Goal: Contribute content: Contribute content

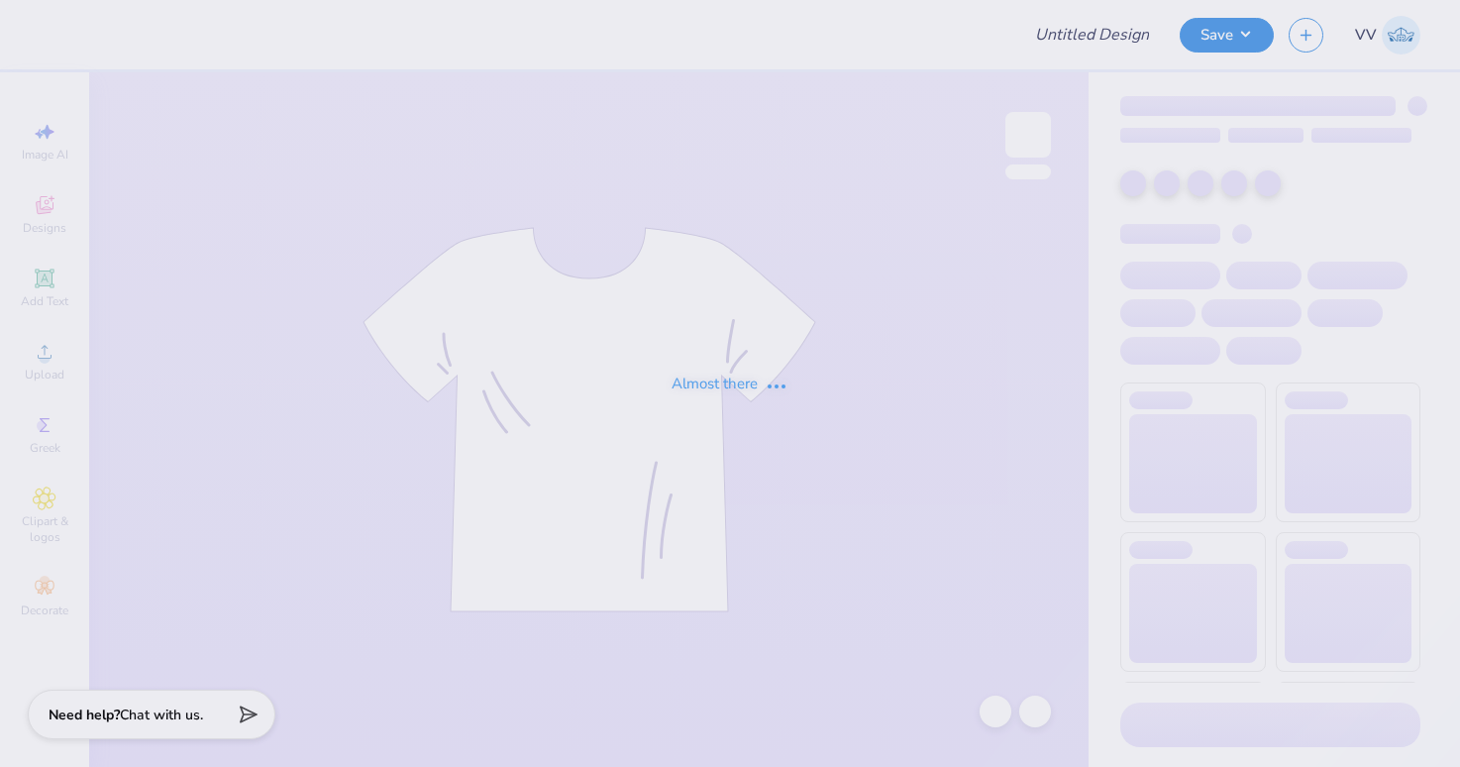
type input "Pack Motorsports SAE Tailgate"
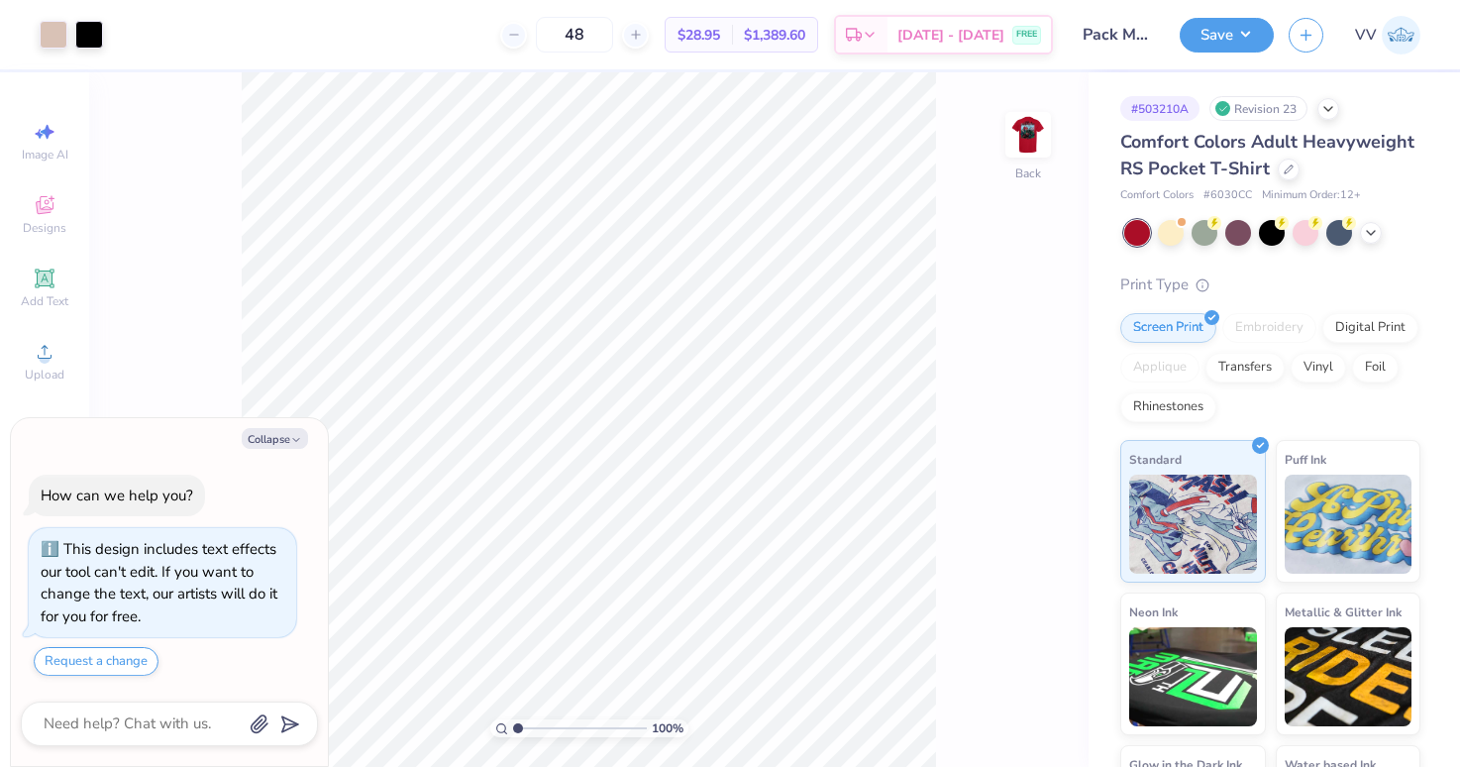
type textarea "x"
type input "4"
click at [557, 729] on input "range" at bounding box center [580, 728] width 134 height 18
type textarea "x"
drag, startPoint x: 538, startPoint y: 728, endPoint x: 522, endPoint y: 728, distance: 15.8
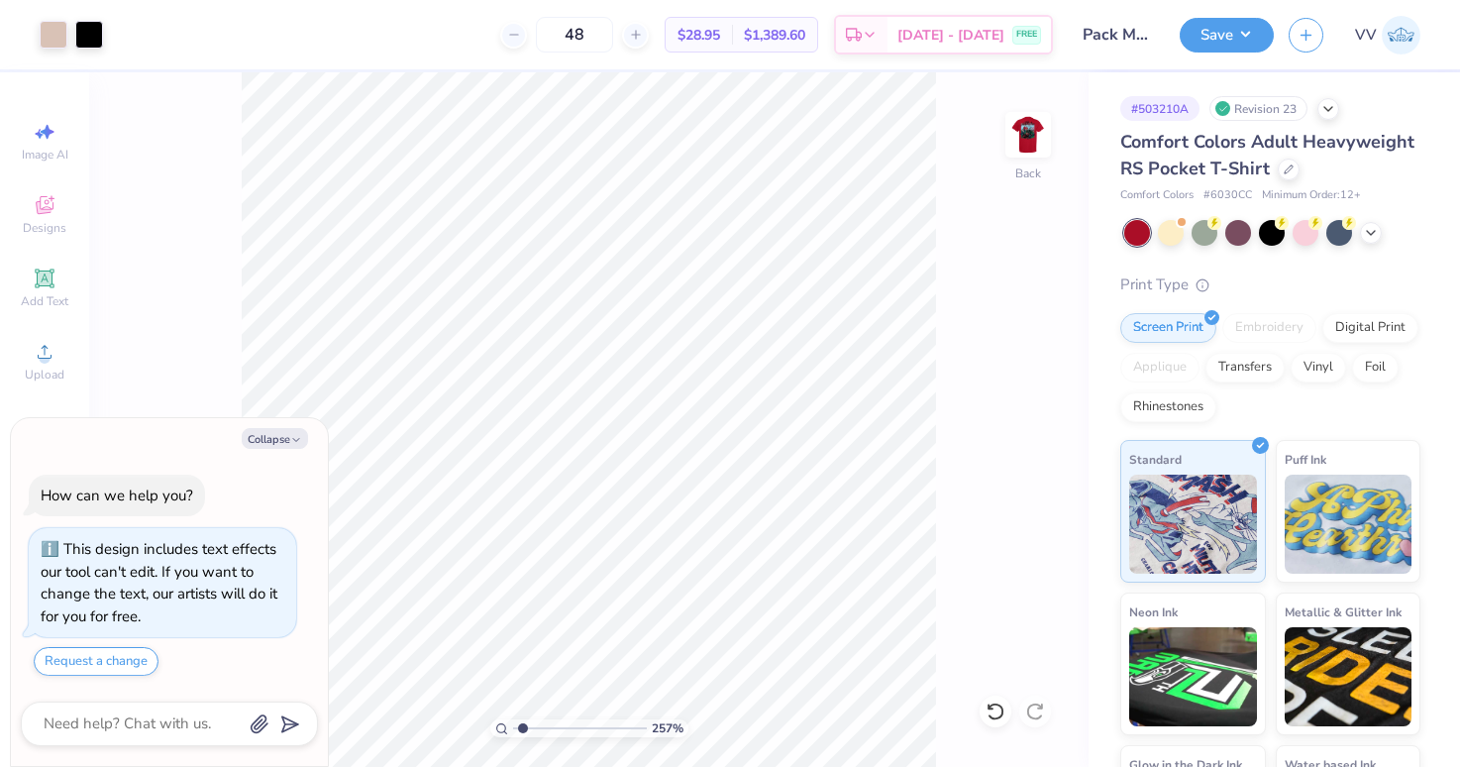
click at [522, 728] on input "range" at bounding box center [580, 728] width 134 height 18
type input "2.77"
drag, startPoint x: 541, startPoint y: 728, endPoint x: 551, endPoint y: 718, distance: 14.0
click at [541, 726] on input "range" at bounding box center [580, 728] width 134 height 18
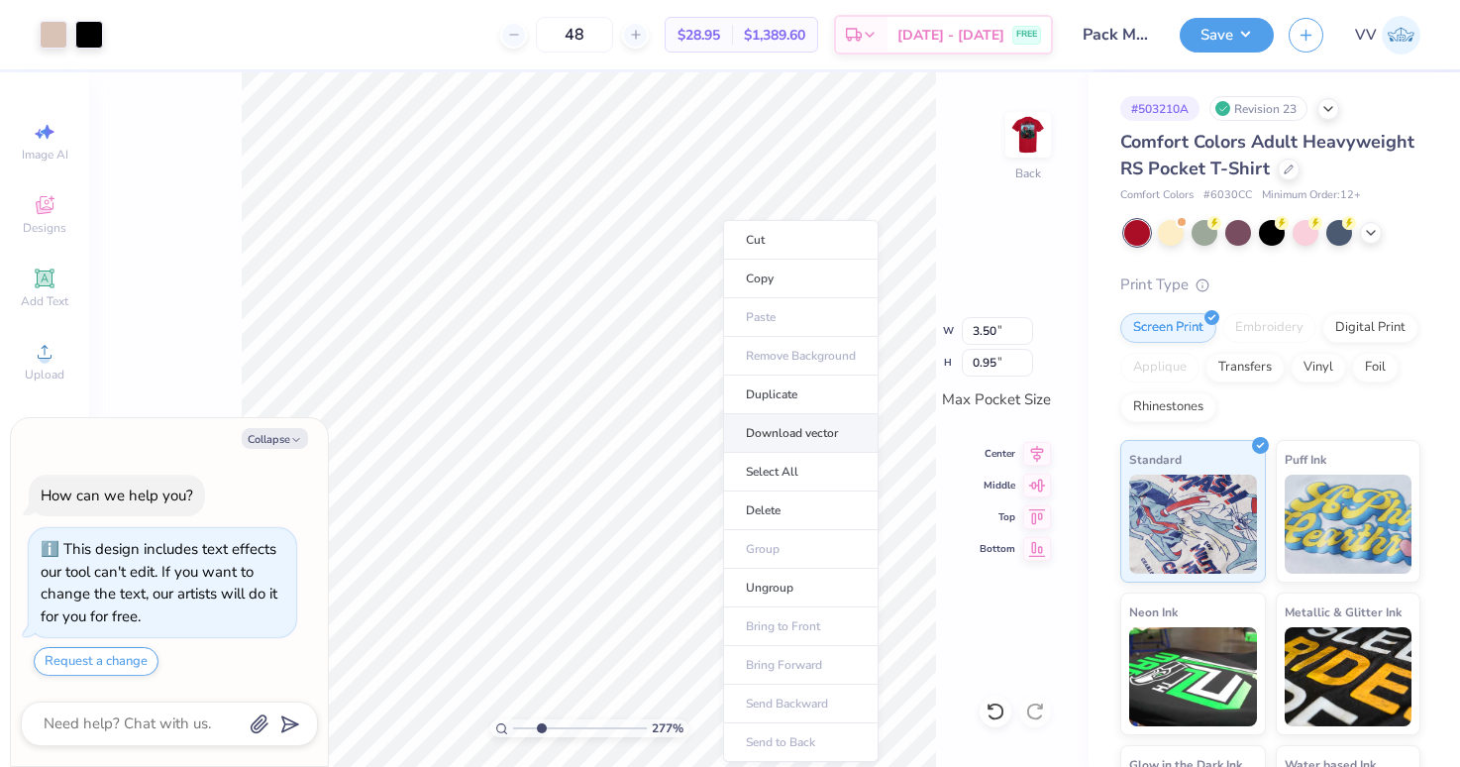
click at [798, 438] on li "Download vector" at bounding box center [800, 433] width 155 height 39
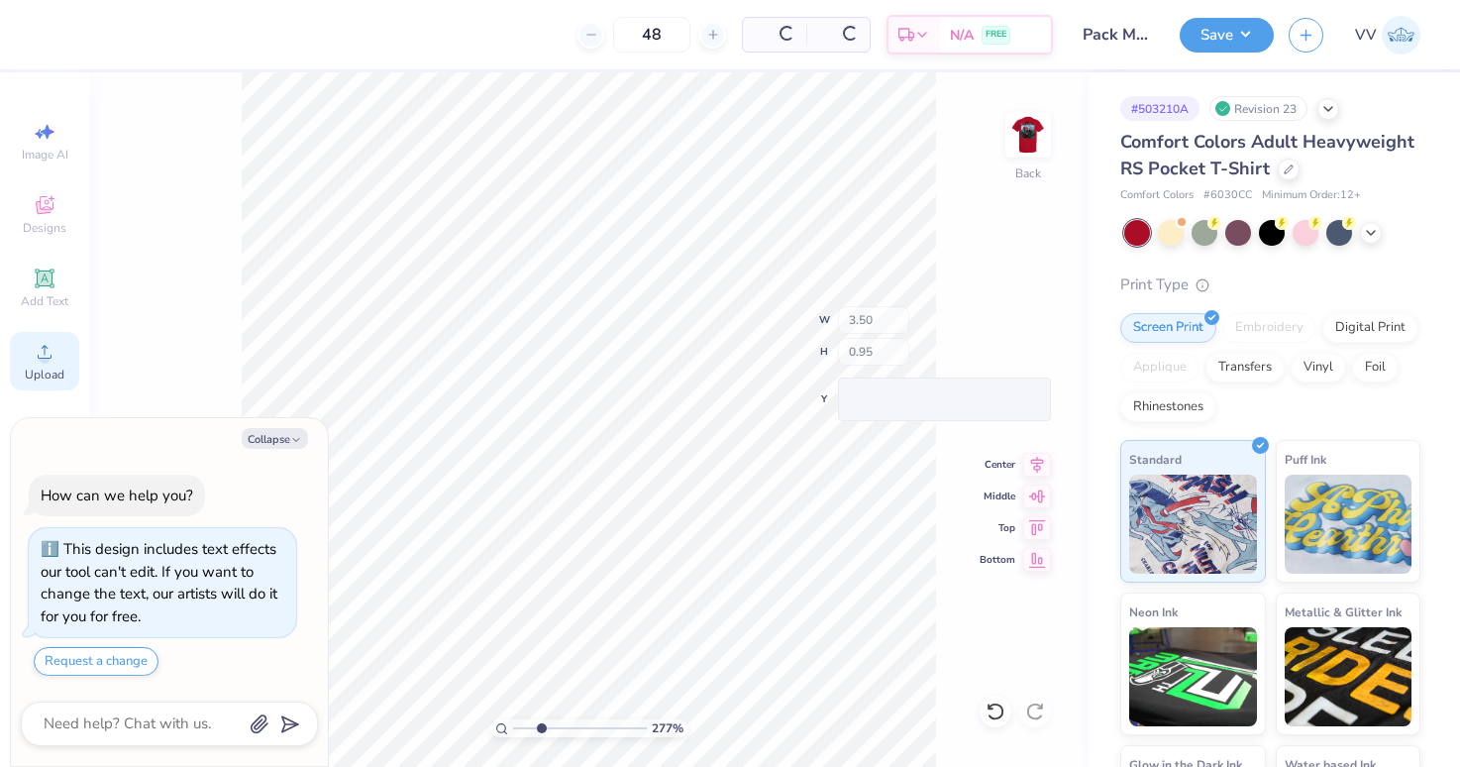
click at [46, 361] on circle at bounding box center [44, 358] width 11 height 11
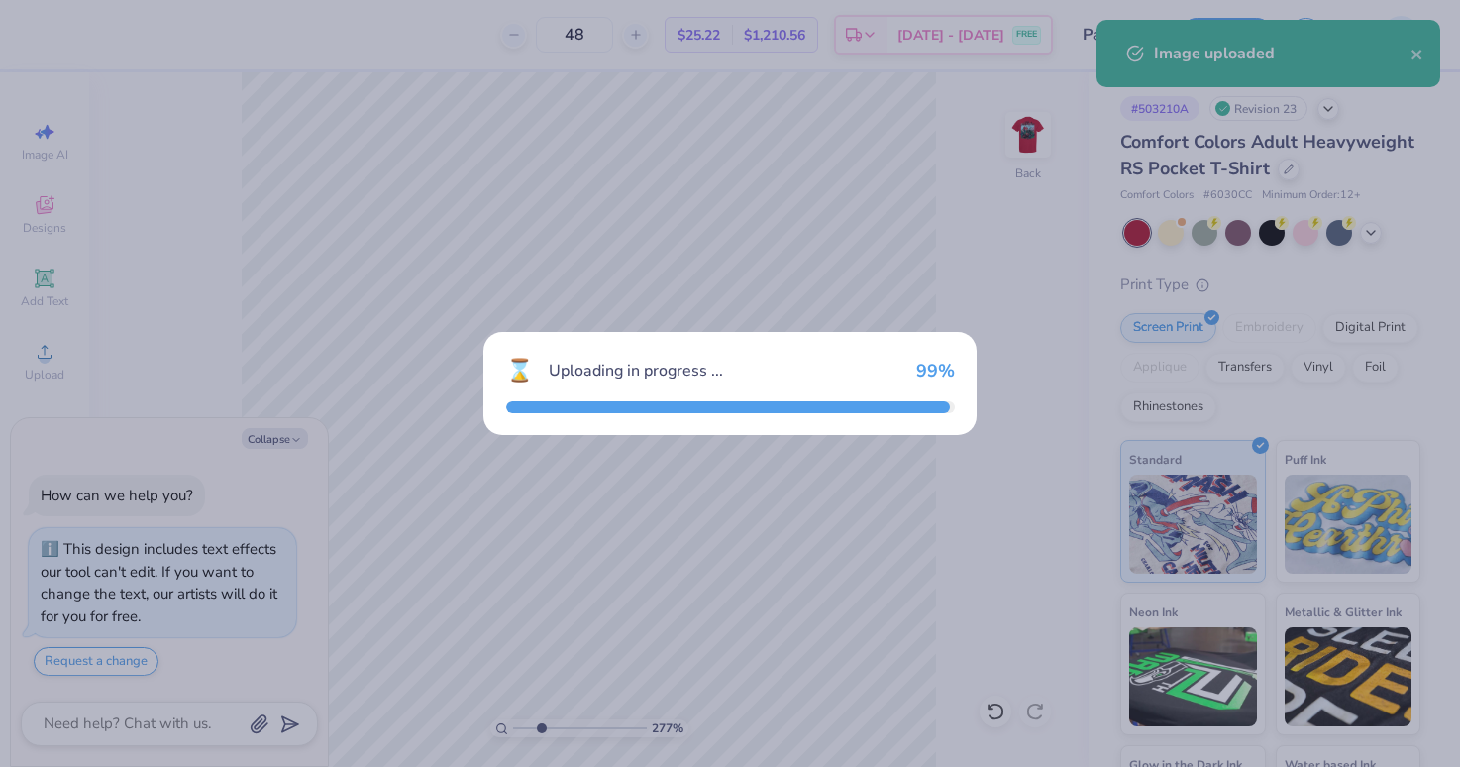
type textarea "x"
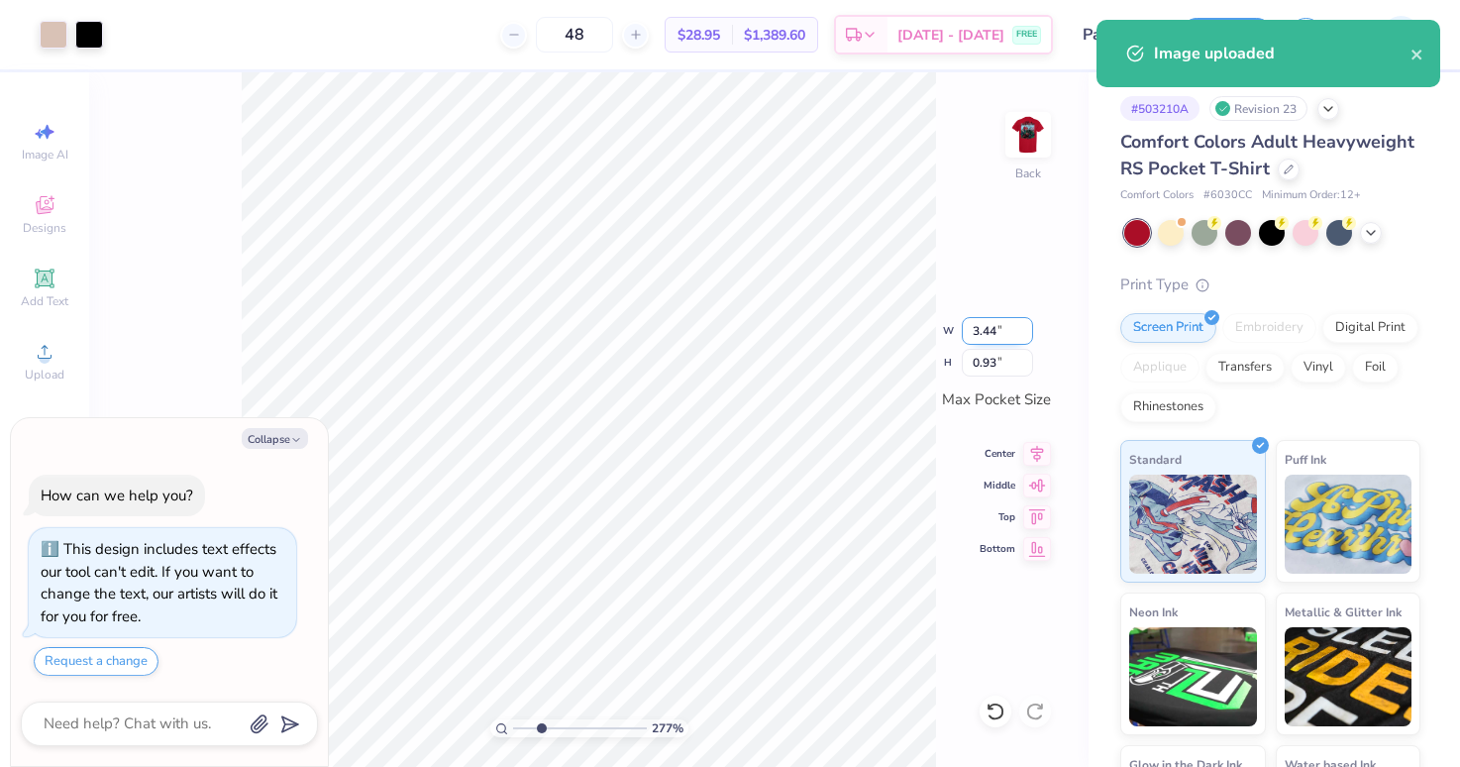
click at [989, 327] on input "3.44" at bounding box center [997, 331] width 71 height 28
type input "3.5"
type textarea "x"
type input "3.50"
type input "0.95"
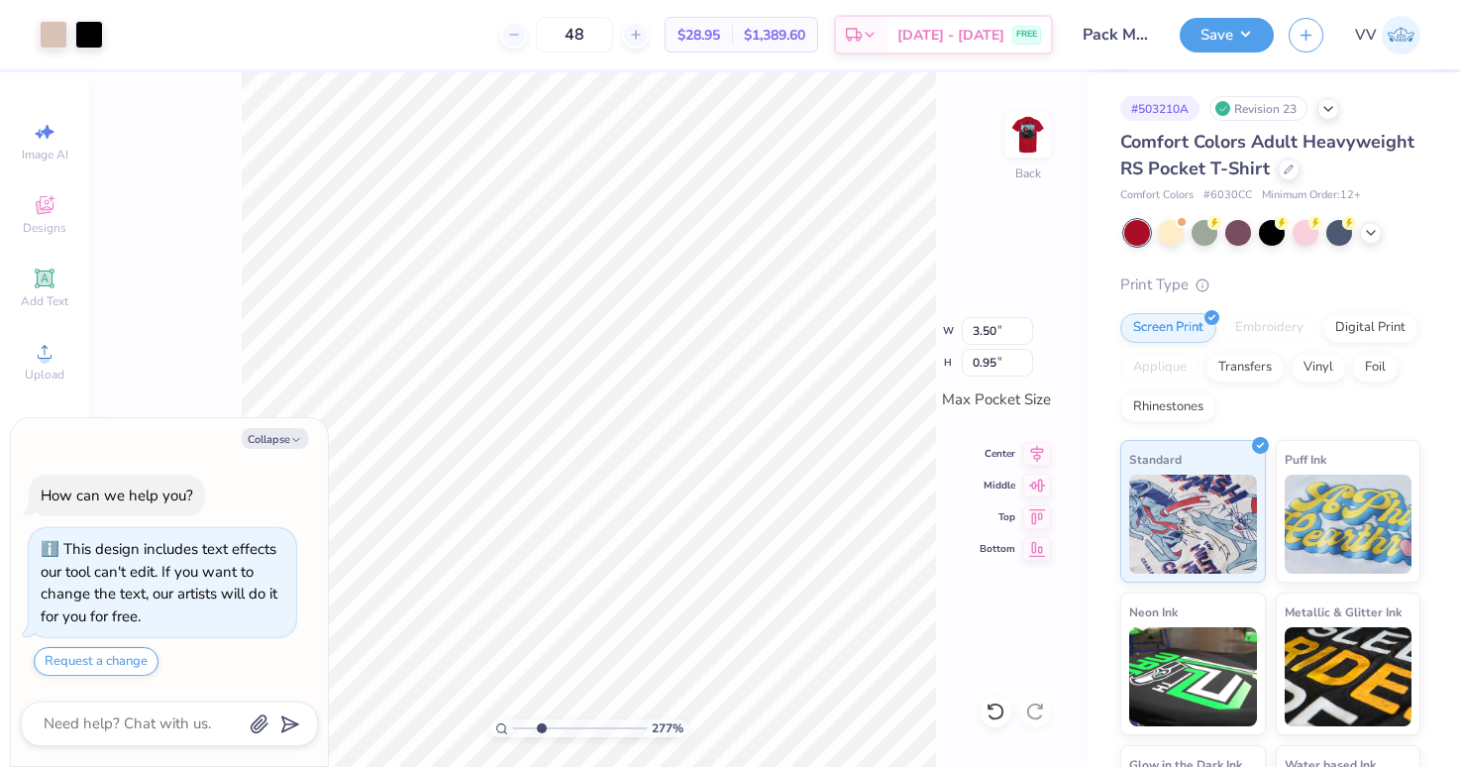
type textarea "x"
type input "1"
drag, startPoint x: 540, startPoint y: 730, endPoint x: 514, endPoint y: 733, distance: 25.9
click at [514, 733] on input "range" at bounding box center [580, 728] width 134 height 18
type textarea "x"
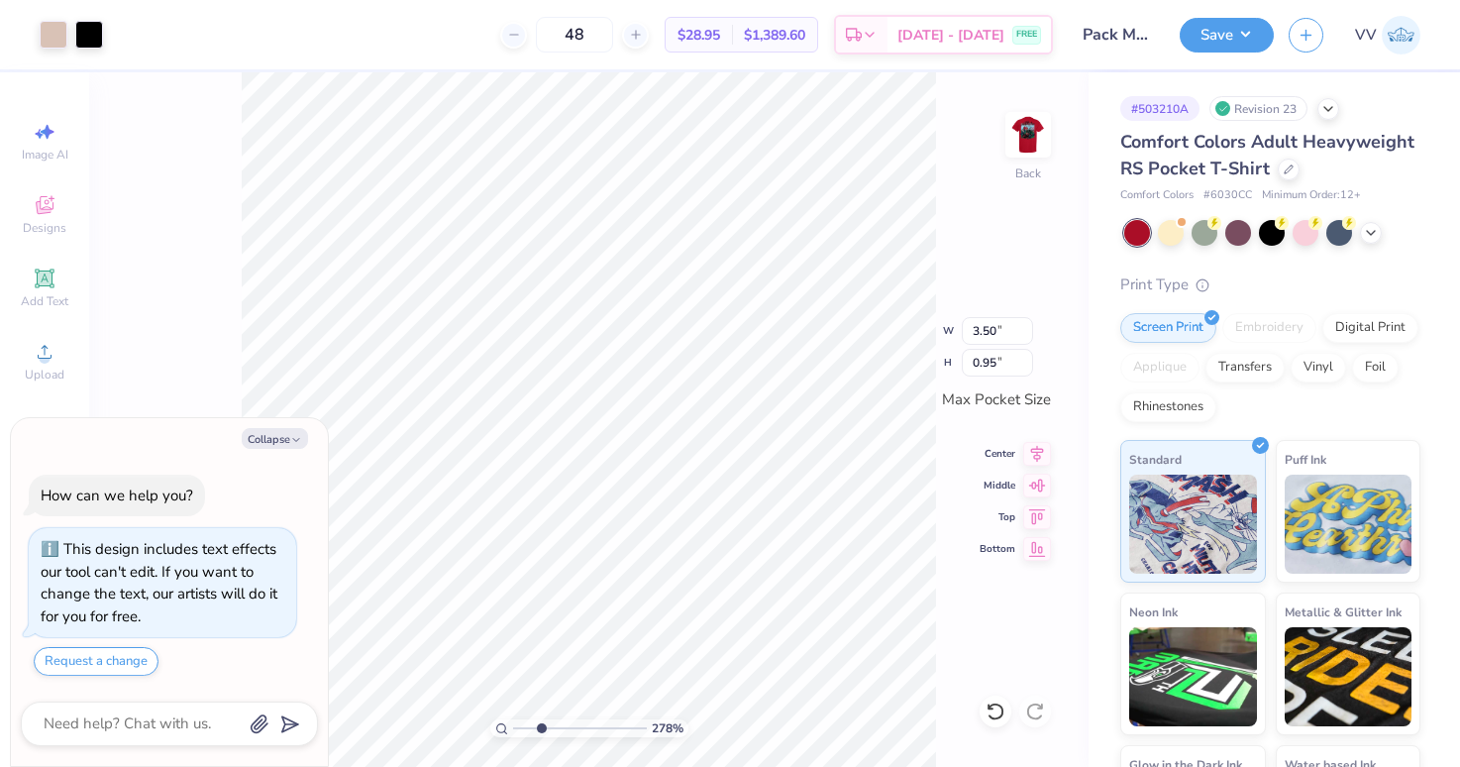
type input "2.75"
drag, startPoint x: 521, startPoint y: 729, endPoint x: 548, endPoint y: 719, distance: 28.5
click at [540, 724] on input "range" at bounding box center [580, 728] width 134 height 18
type textarea "x"
drag, startPoint x: 491, startPoint y: 733, endPoint x: 469, endPoint y: 735, distance: 21.9
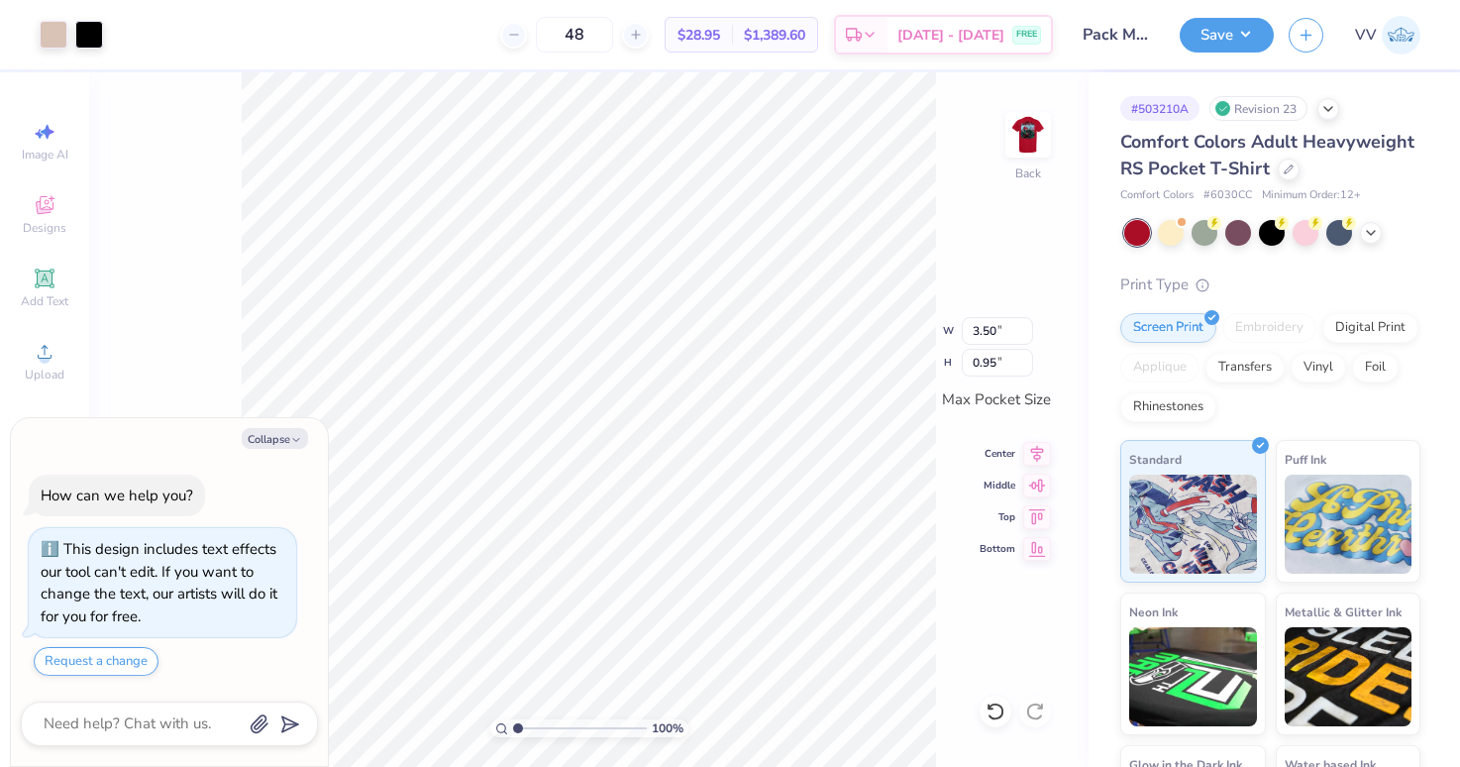
type input "1"
click at [513, 735] on input "range" at bounding box center [580, 728] width 134 height 18
type textarea "x"
click at [531, 722] on input "range" at bounding box center [580, 728] width 134 height 18
type input "2.77"
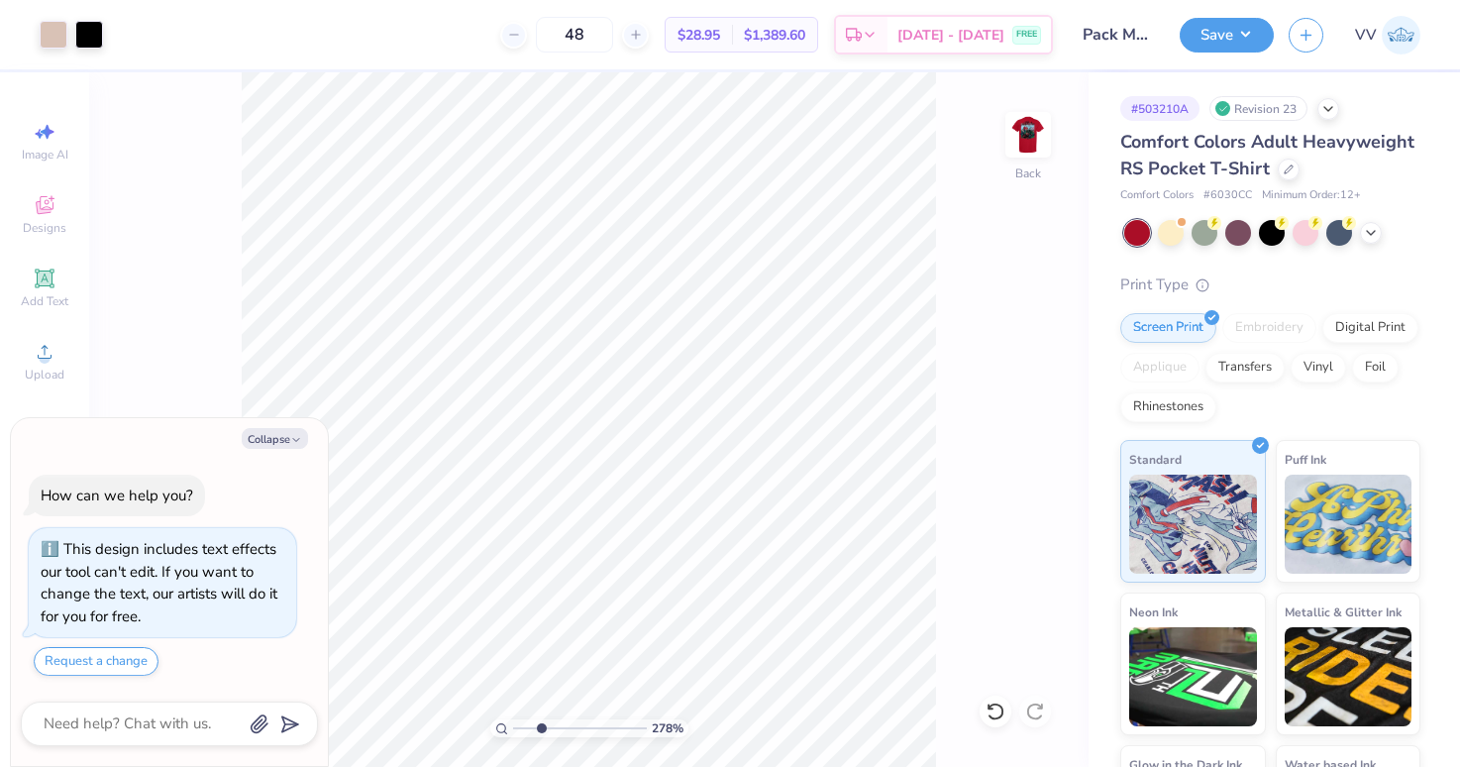
click at [541, 728] on input "range" at bounding box center [580, 728] width 134 height 18
type textarea "x"
type input "5.28"
click at [573, 730] on input "range" at bounding box center [580, 728] width 134 height 18
type textarea "x"
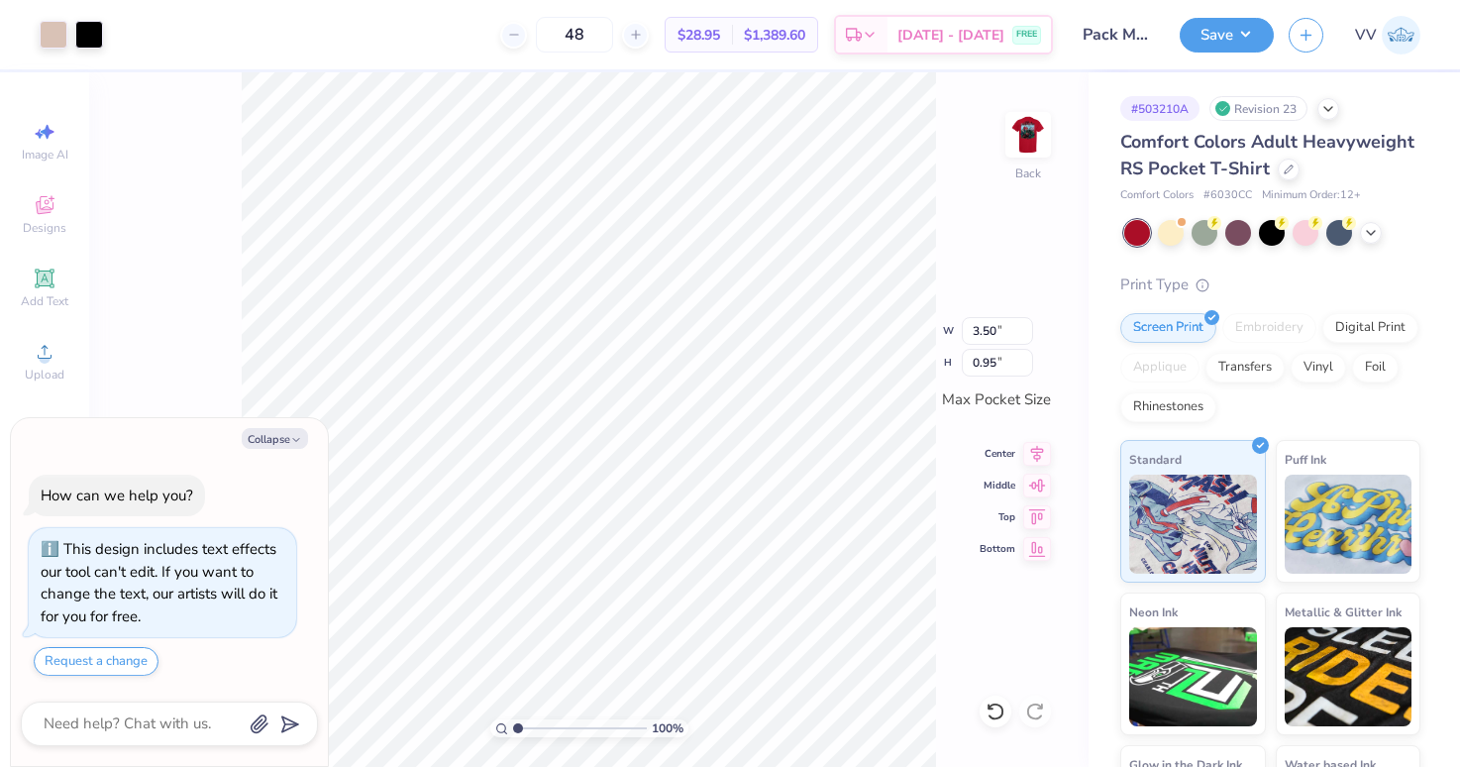
drag, startPoint x: 566, startPoint y: 725, endPoint x: 477, endPoint y: 732, distance: 88.4
type input "1"
click at [513, 732] on input "range" at bounding box center [580, 728] width 134 height 18
click at [1035, 127] on img at bounding box center [1027, 134] width 79 height 79
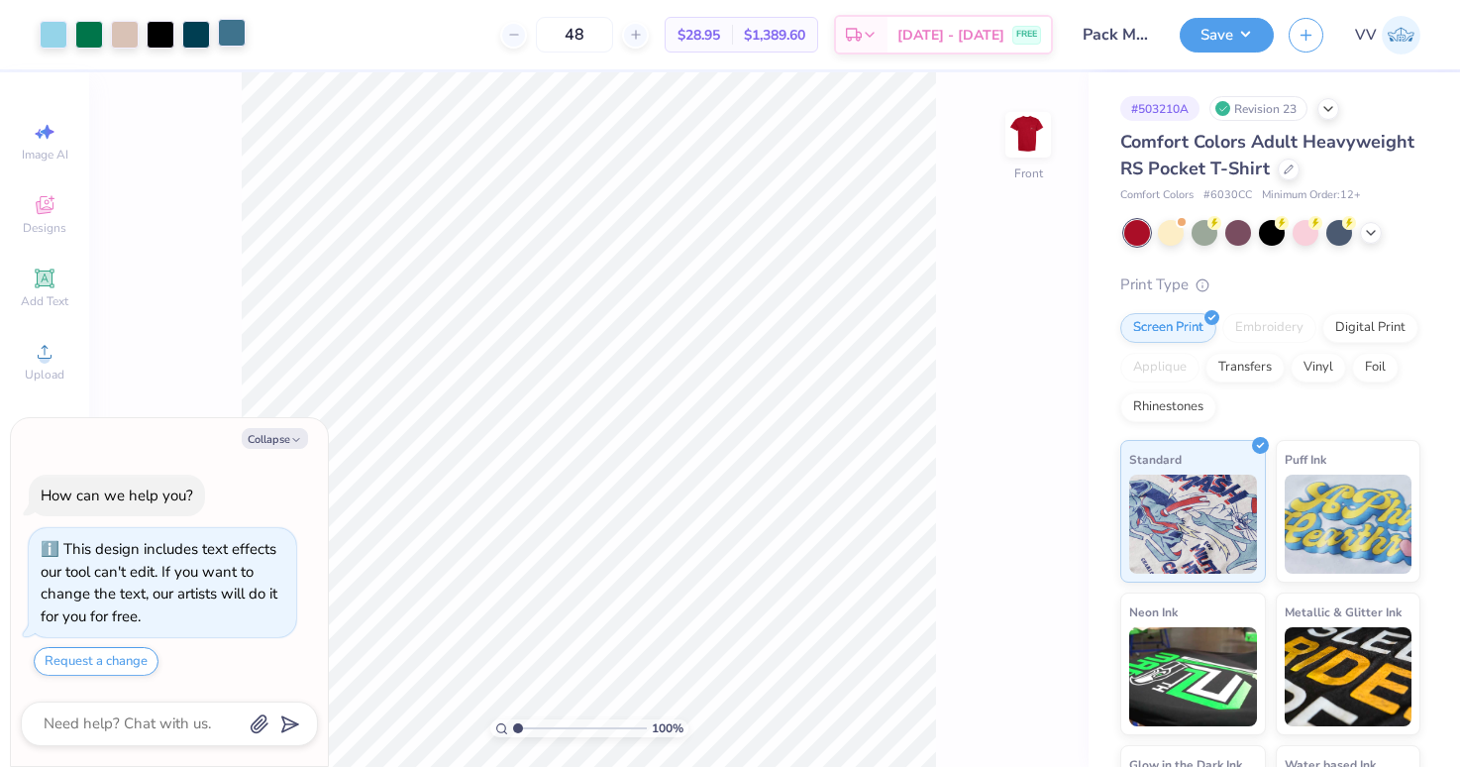
click at [241, 47] on div "Art colors 48 $28.95 Per Item $1,389.60 Total Est. Delivery Sep 12 - 15 FREE De…" at bounding box center [730, 383] width 1460 height 767
click at [42, 367] on span "Upload" at bounding box center [45, 374] width 40 height 16
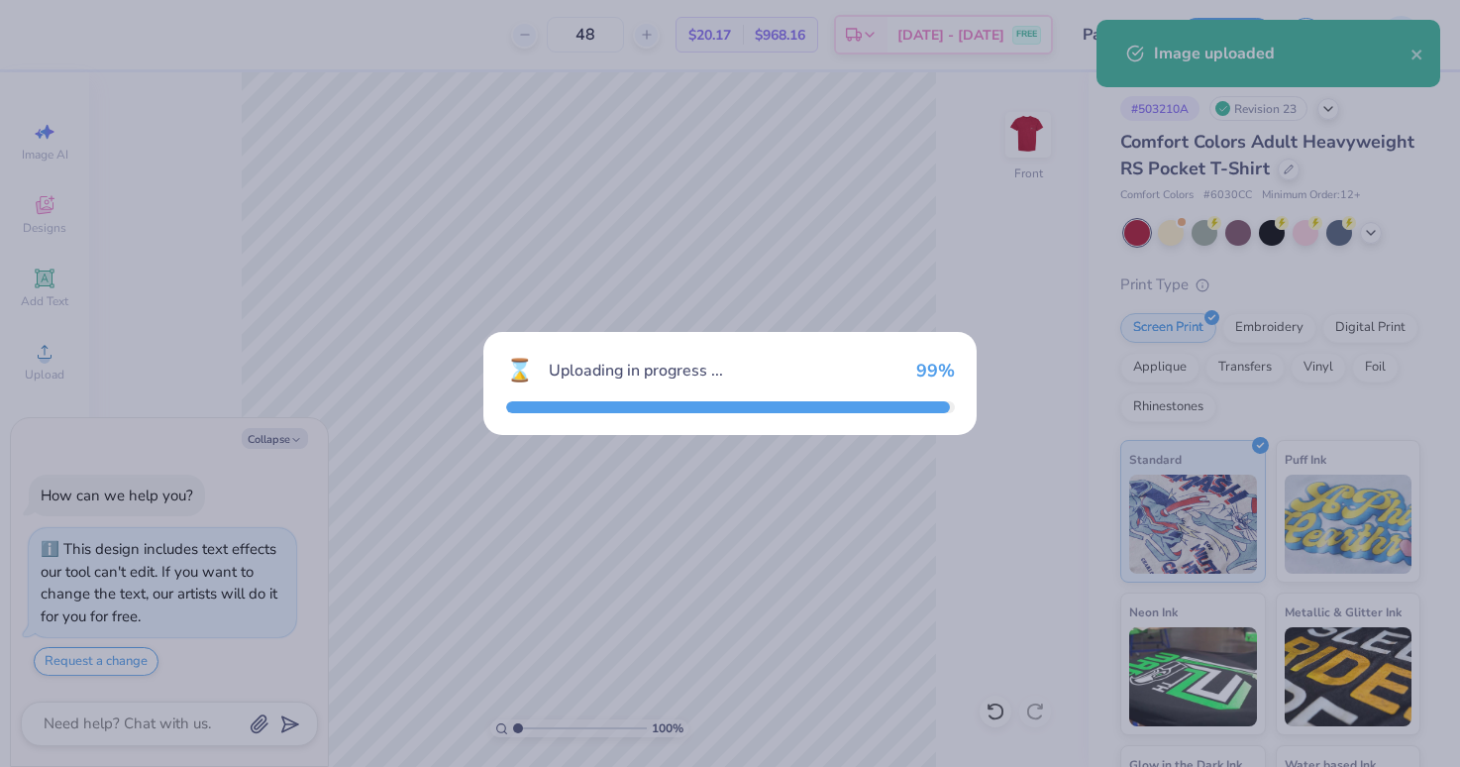
type textarea "x"
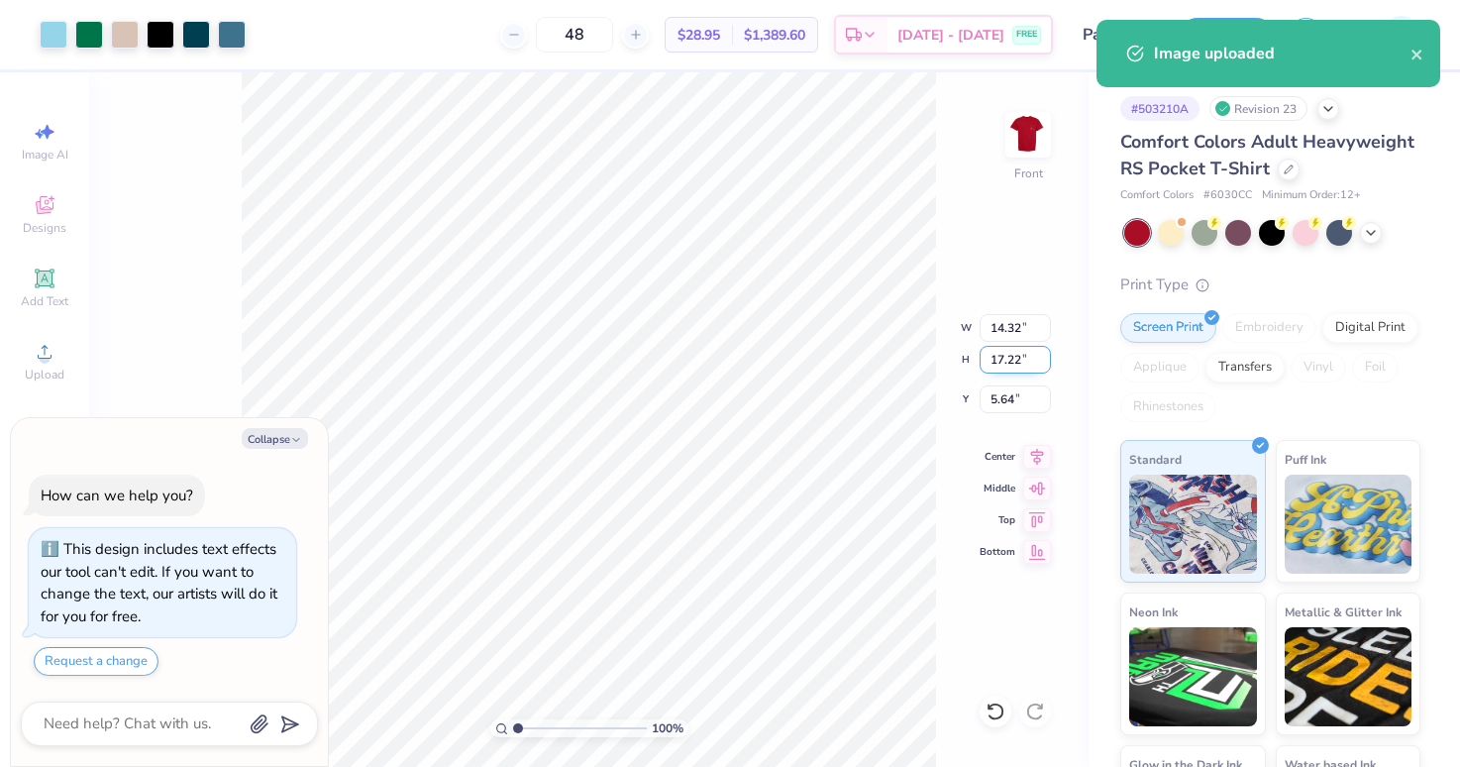
click at [1002, 357] on input "17.22" at bounding box center [1015, 360] width 71 height 28
type input "15"
type textarea "x"
type input "12.47"
type input "15.00"
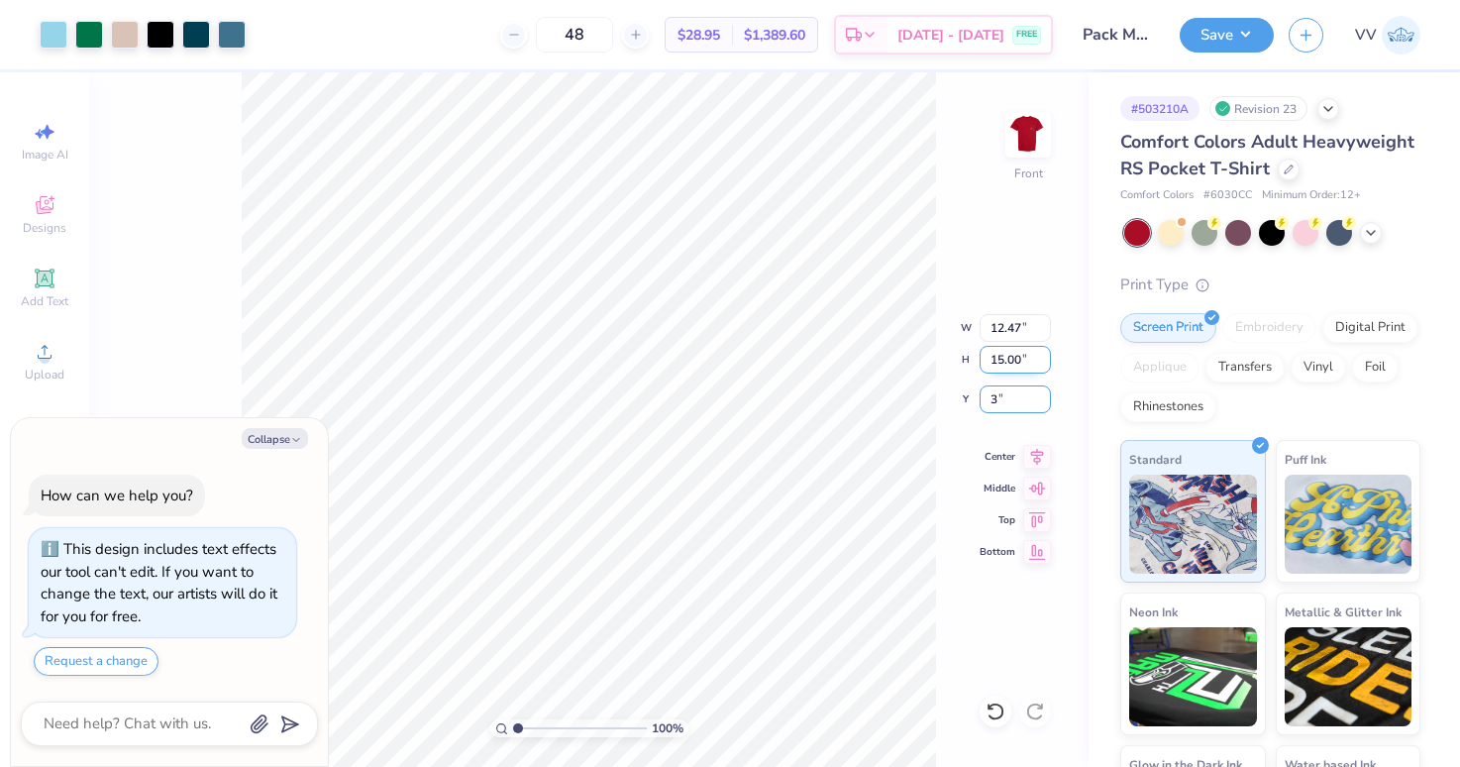
type input "3"
type textarea "x"
type input "3.00"
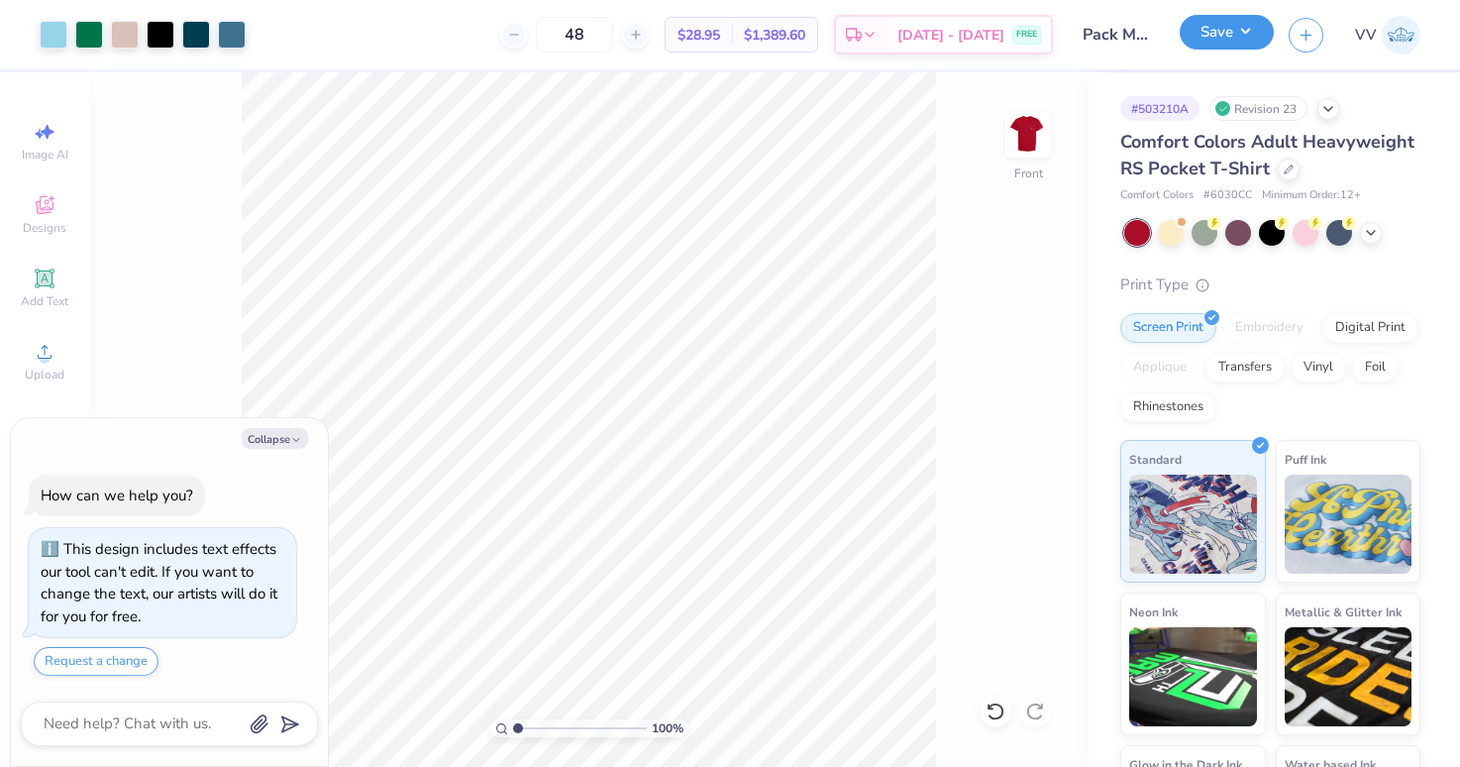
click at [1247, 32] on button "Save" at bounding box center [1227, 32] width 94 height 35
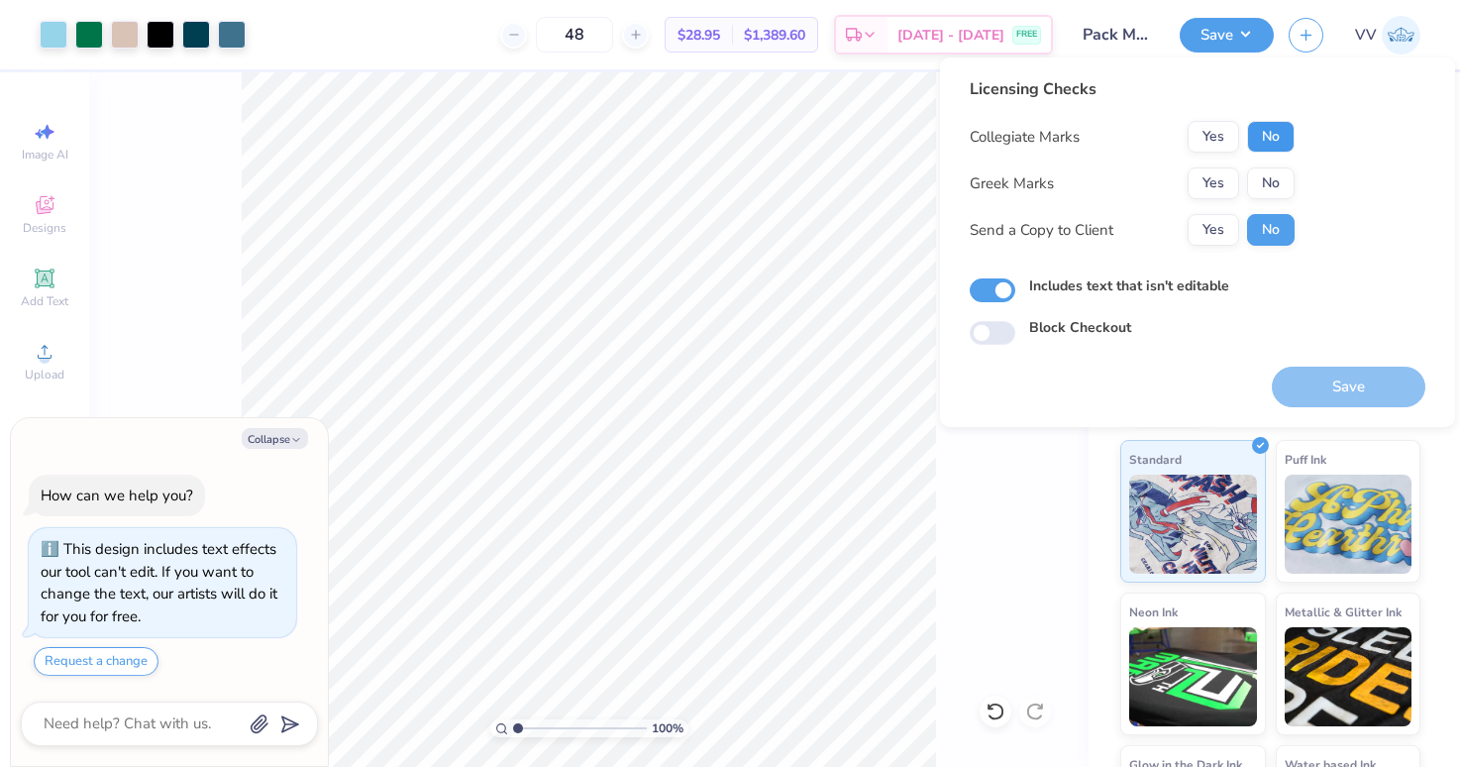
click at [1264, 136] on button "No" at bounding box center [1271, 137] width 48 height 32
click at [1221, 175] on button "Yes" at bounding box center [1213, 183] width 52 height 32
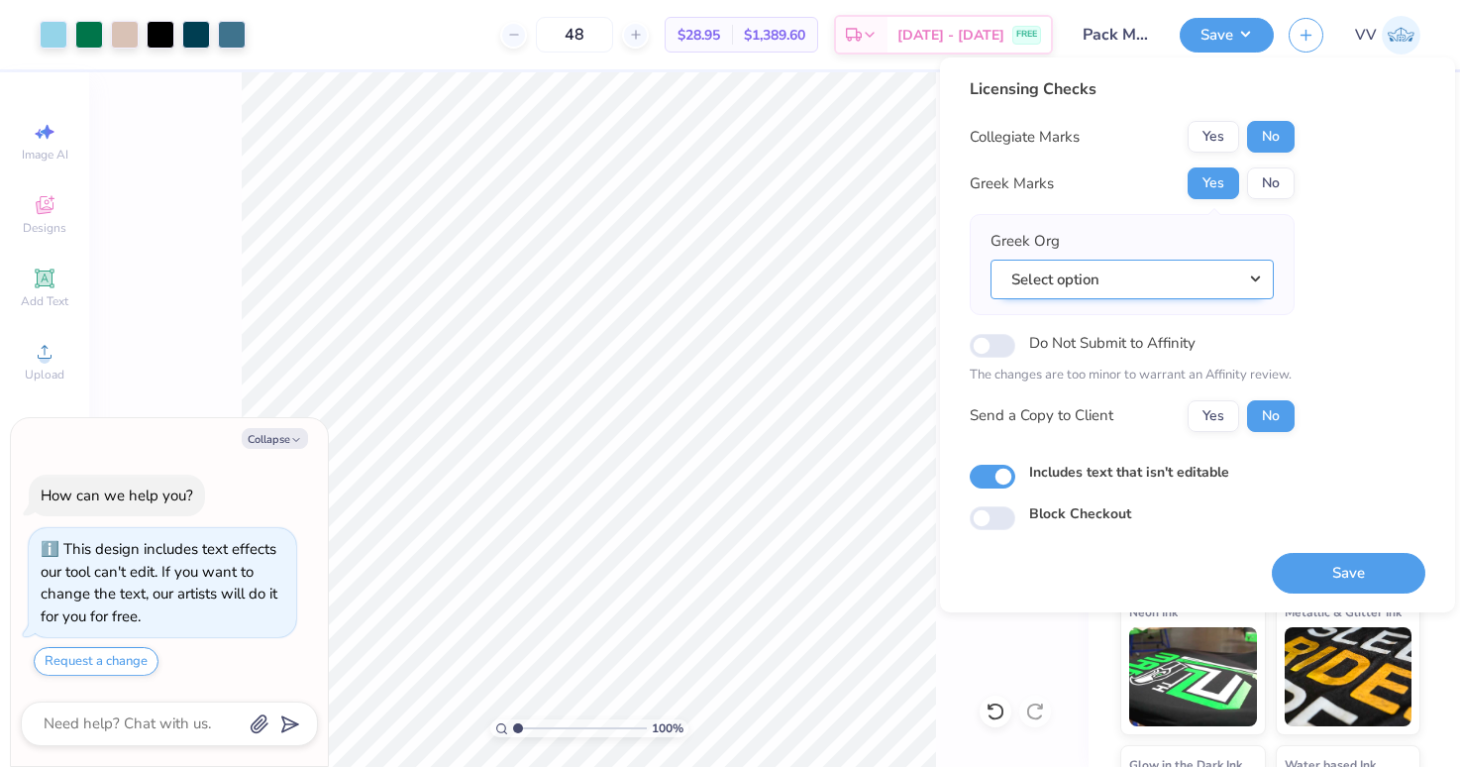
click at [1189, 268] on button "Select option" at bounding box center [1131, 279] width 283 height 41
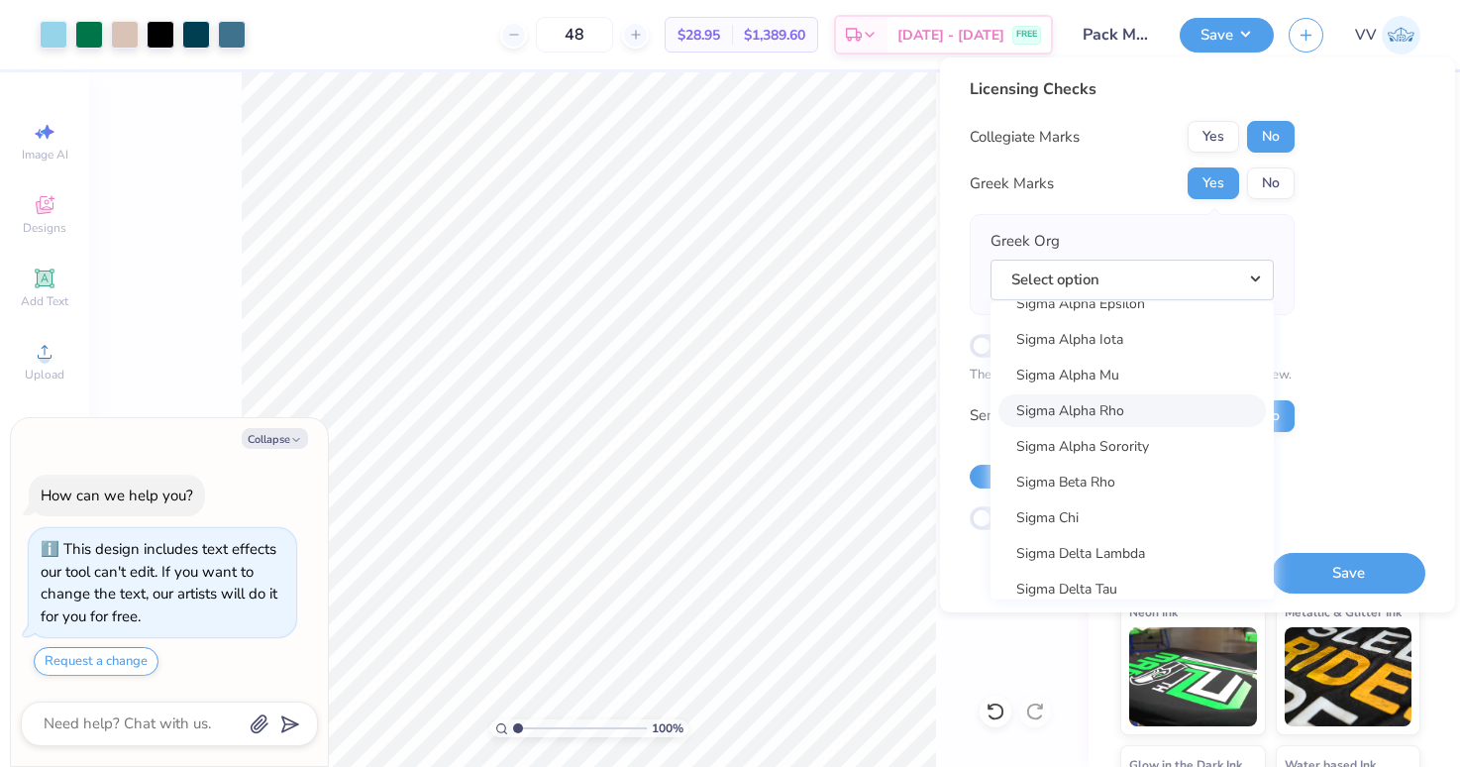
scroll to position [12542, 0]
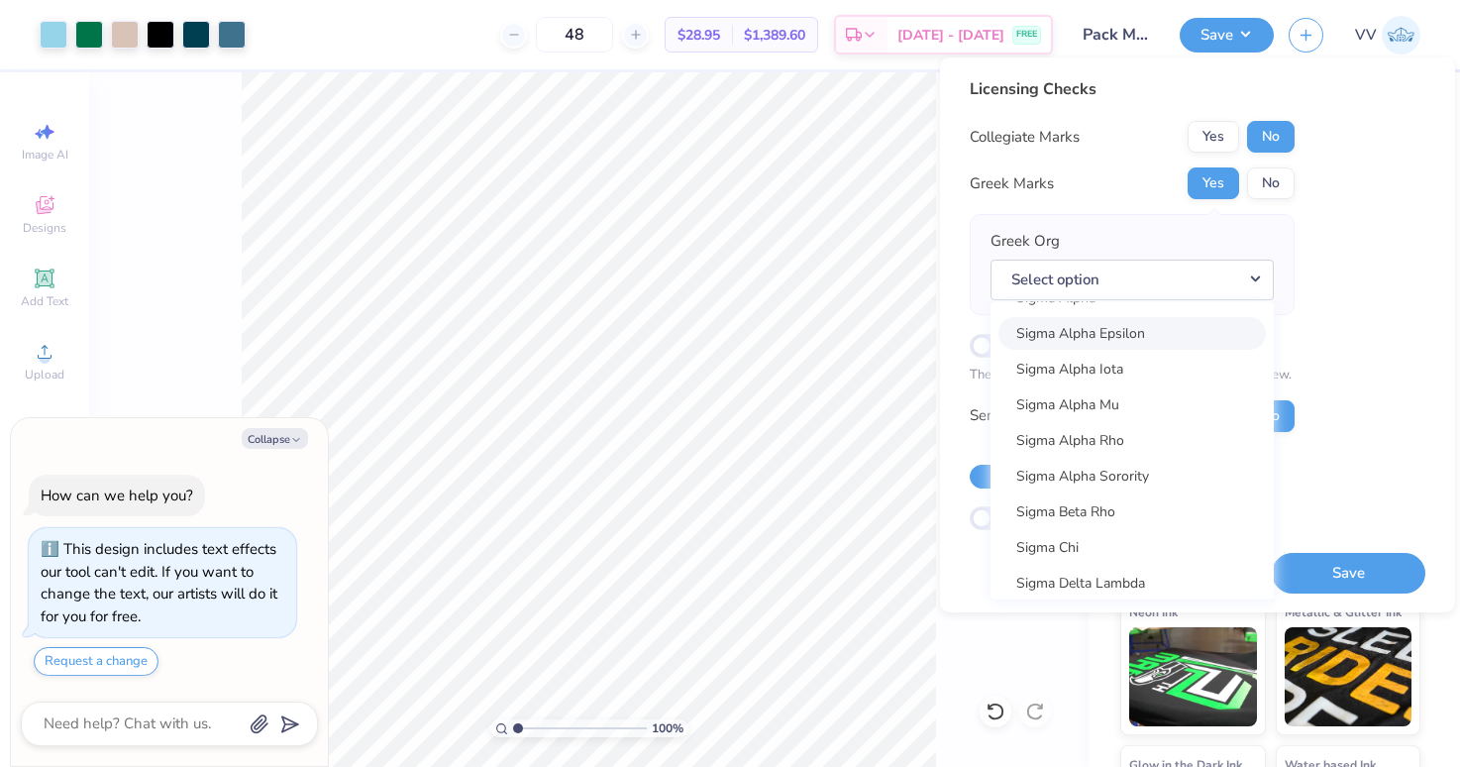
click at [1171, 337] on link "Sigma Alpha Epsilon" at bounding box center [1131, 333] width 267 height 33
type textarea "x"
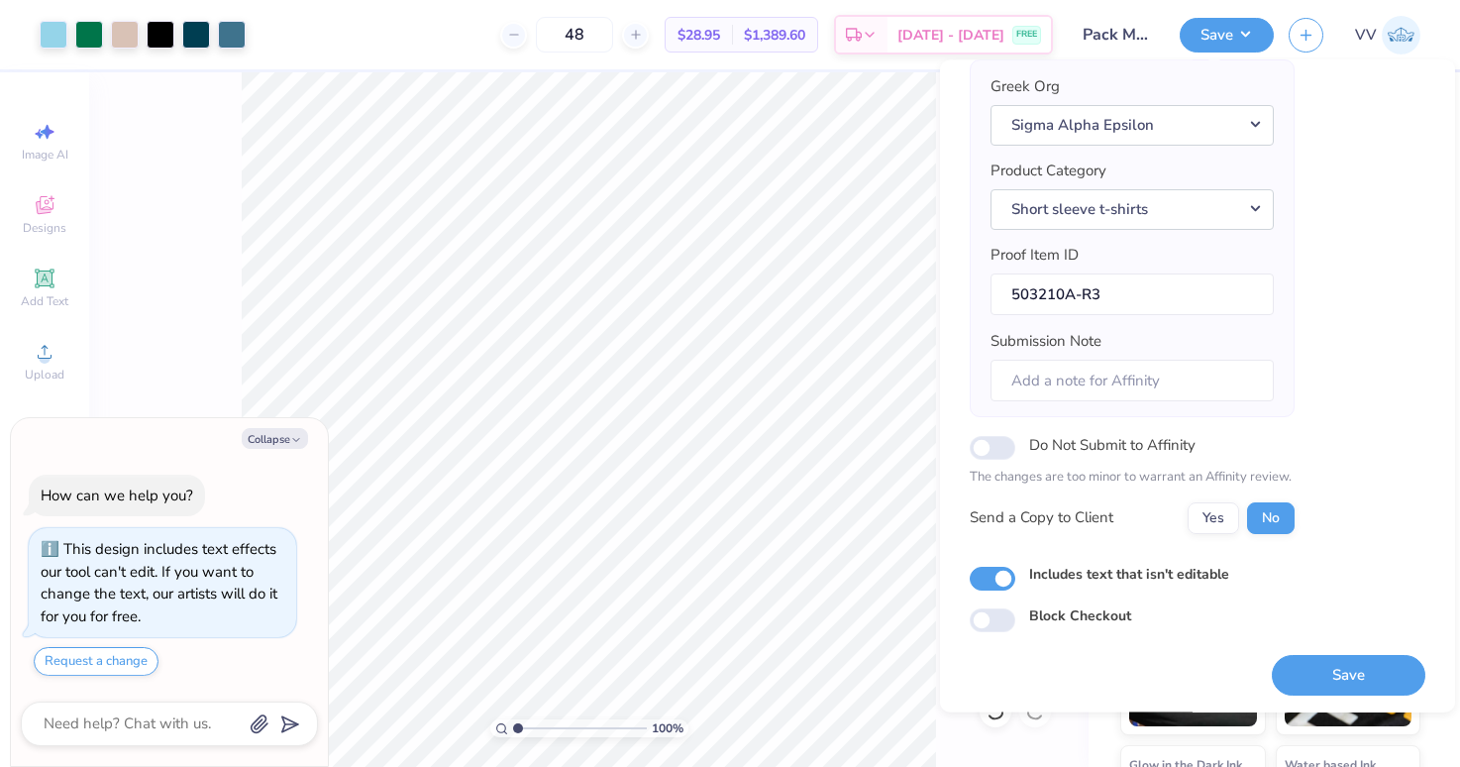
scroll to position [159, 0]
click at [991, 445] on input "Do Not Submit to Affinity" at bounding box center [993, 445] width 46 height 24
checkbox input "true"
type textarea "x"
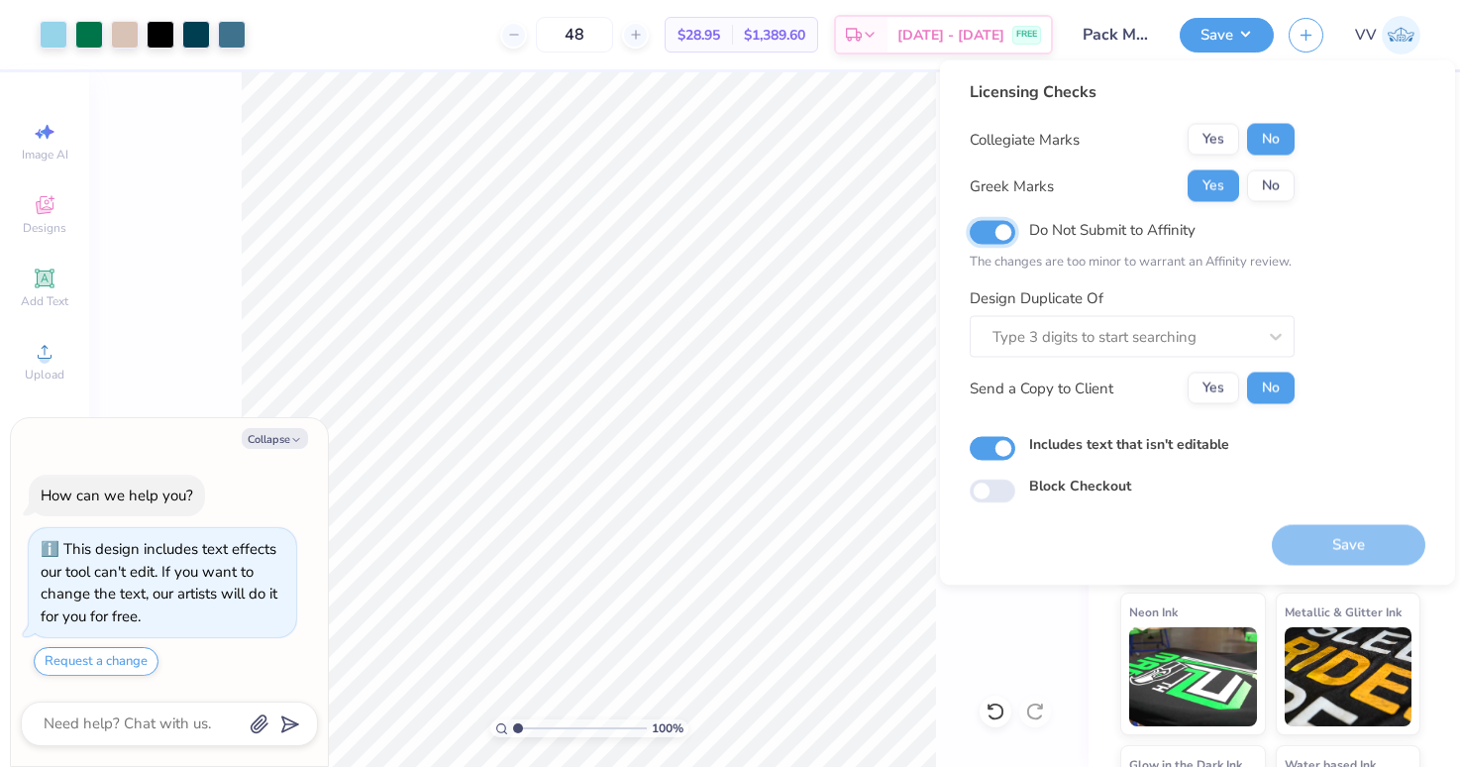
scroll to position [0, 0]
click at [989, 230] on input "Do Not Submit to Affinity" at bounding box center [993, 232] width 46 height 24
checkbox input "false"
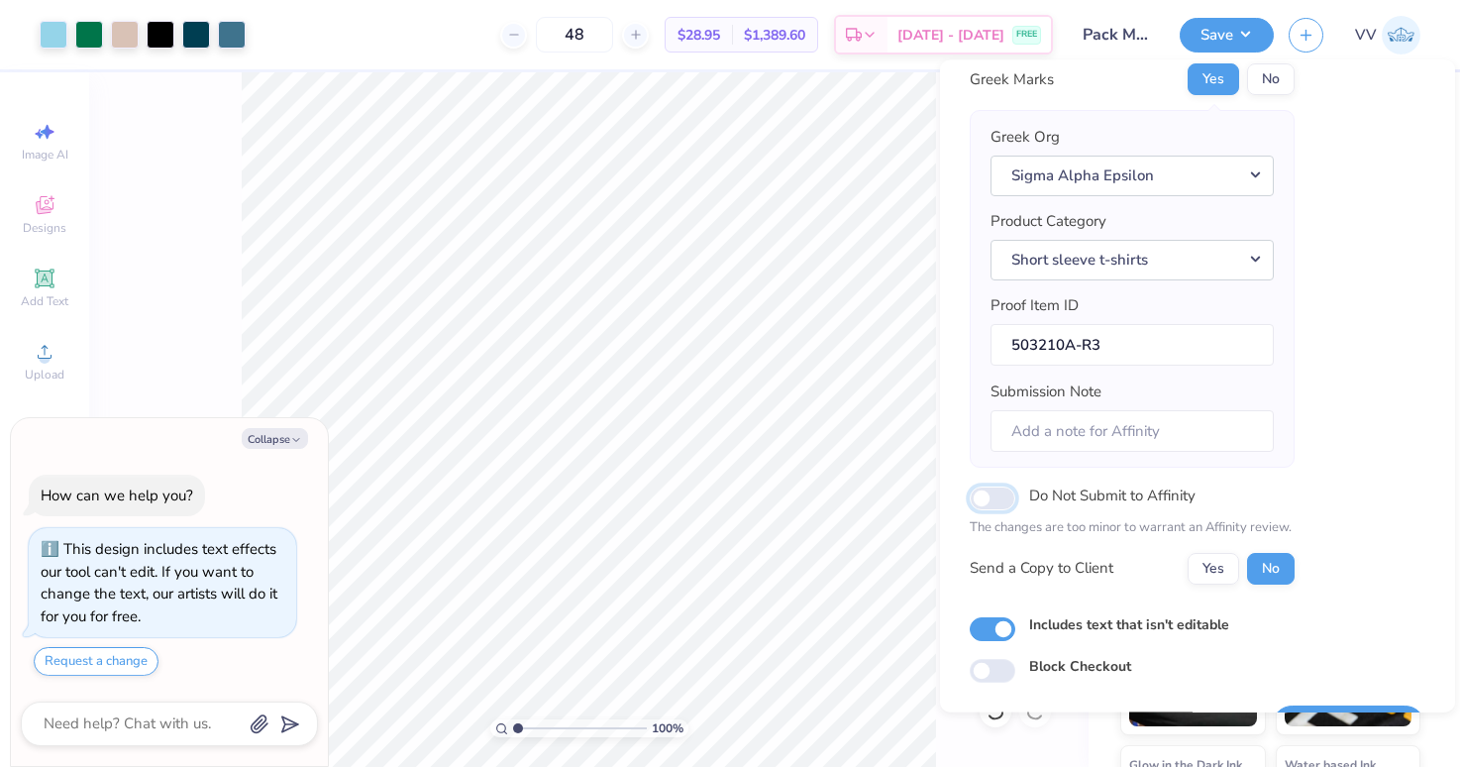
scroll to position [159, 0]
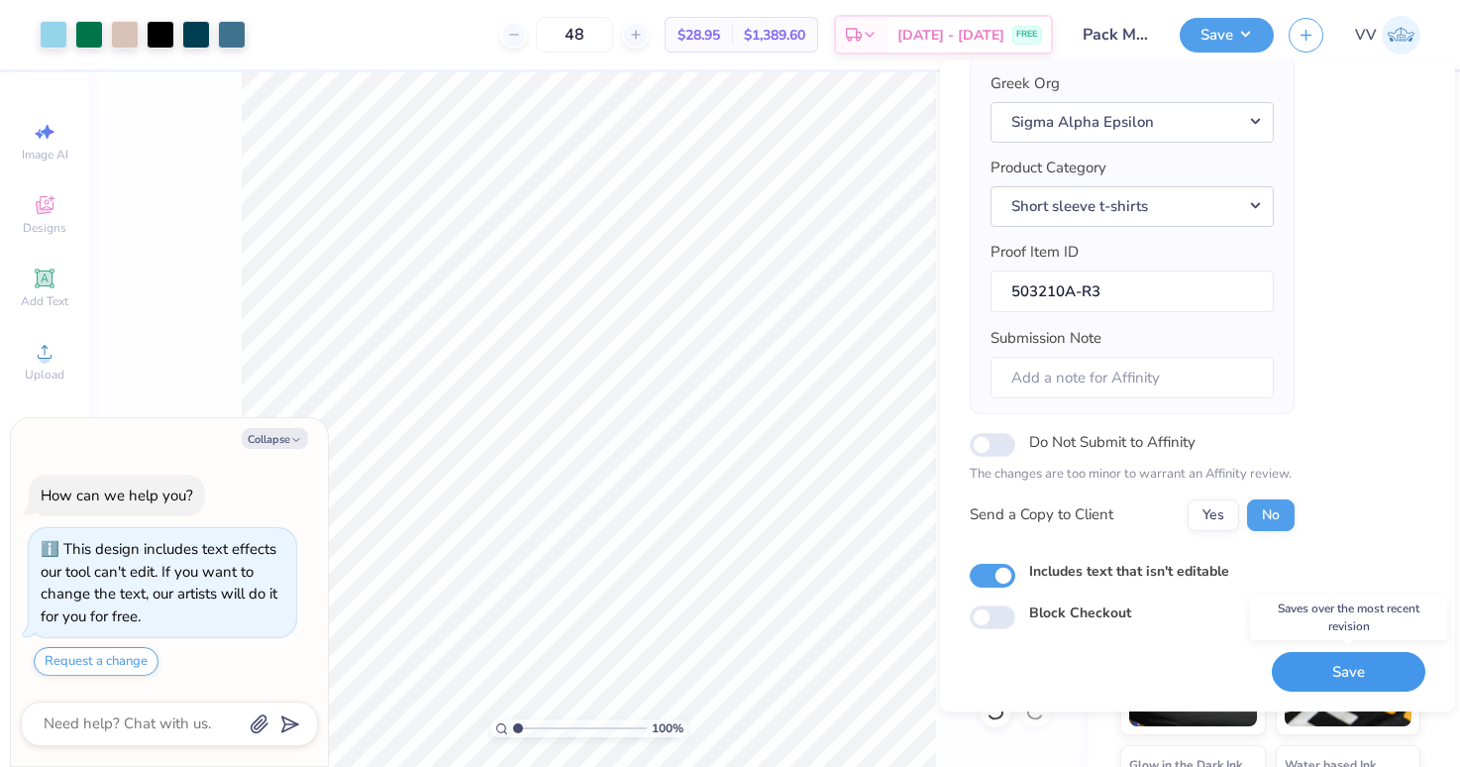
click at [1342, 678] on button "Save" at bounding box center [1349, 672] width 154 height 41
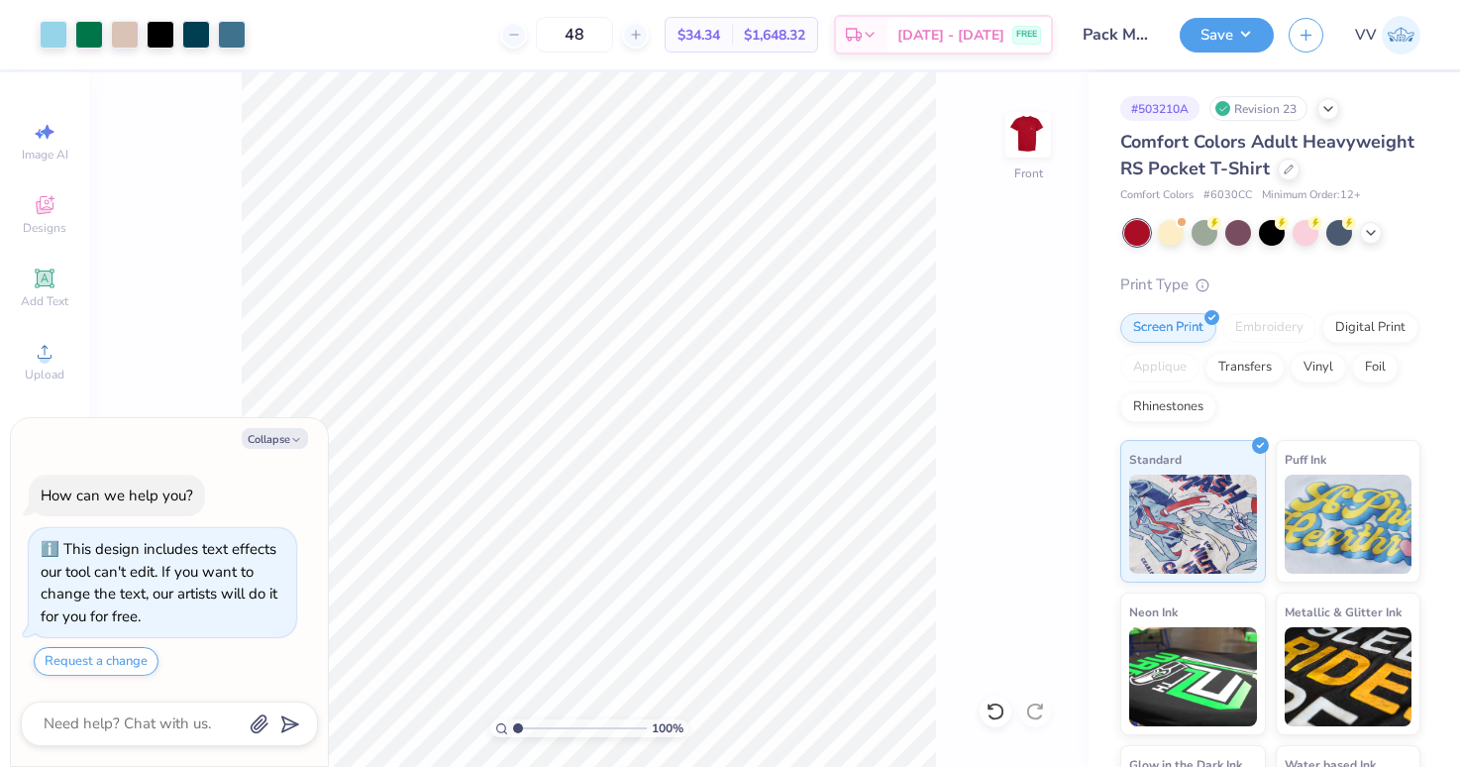
type textarea "x"
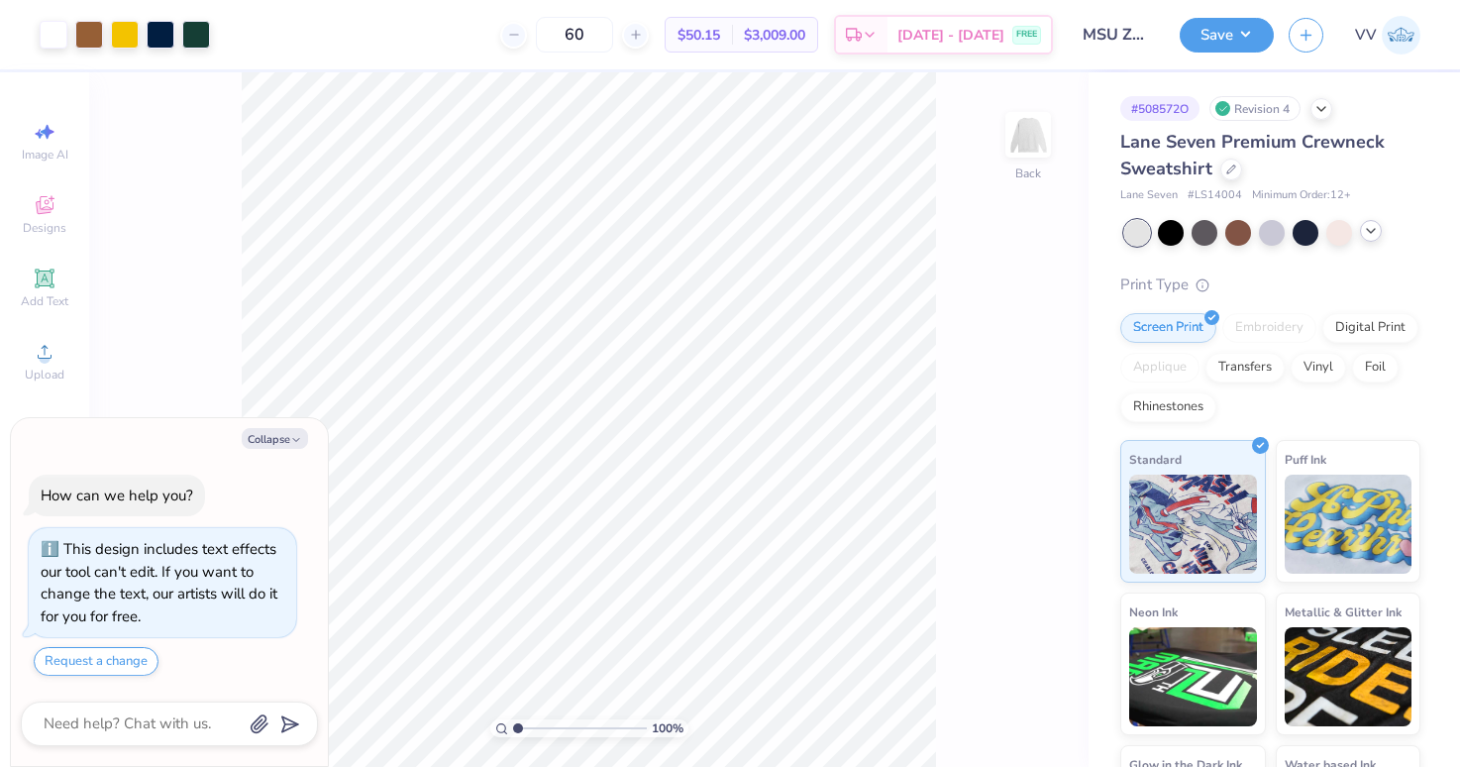
click at [1376, 238] on div at bounding box center [1371, 231] width 22 height 22
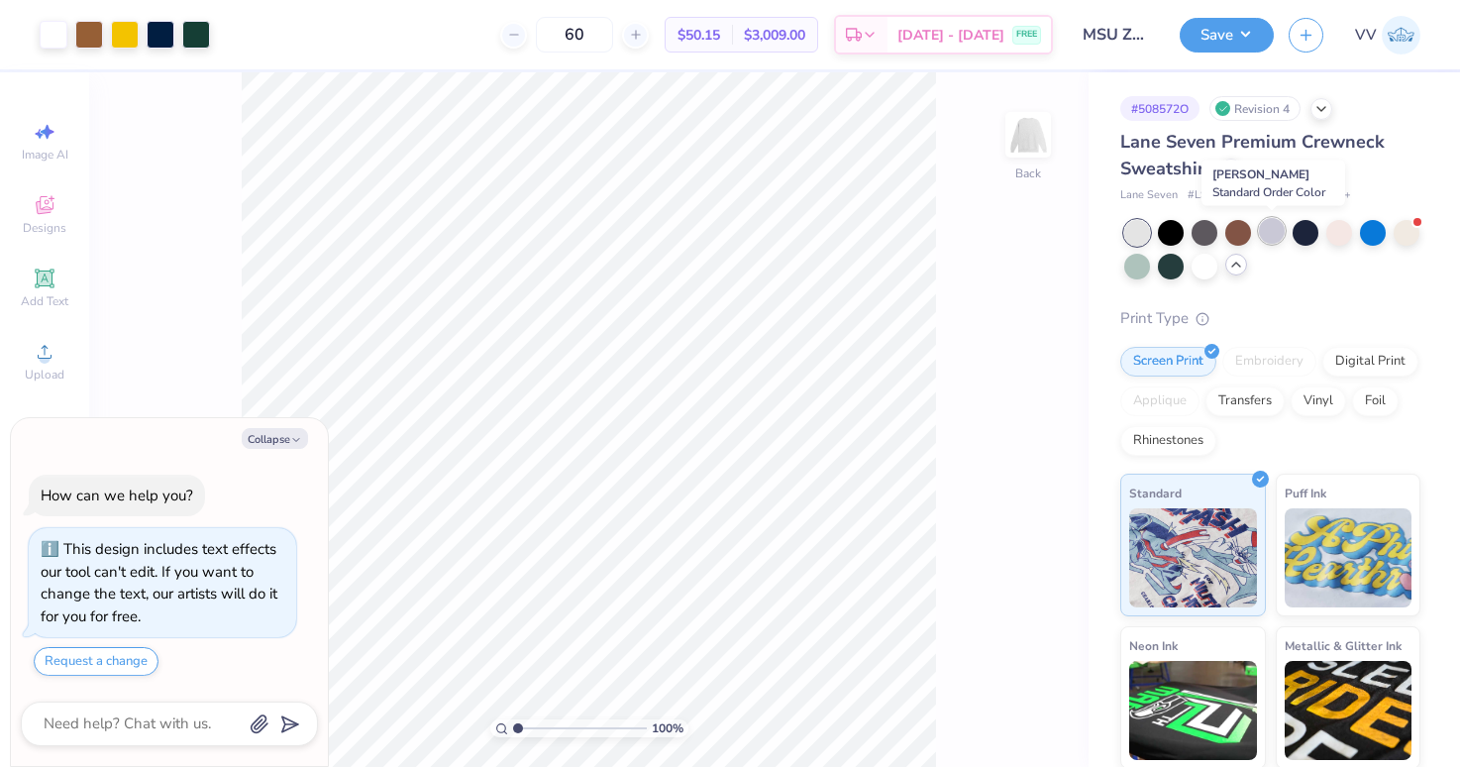
click at [1278, 232] on div at bounding box center [1272, 231] width 26 height 26
click at [1313, 224] on div at bounding box center [1305, 231] width 26 height 26
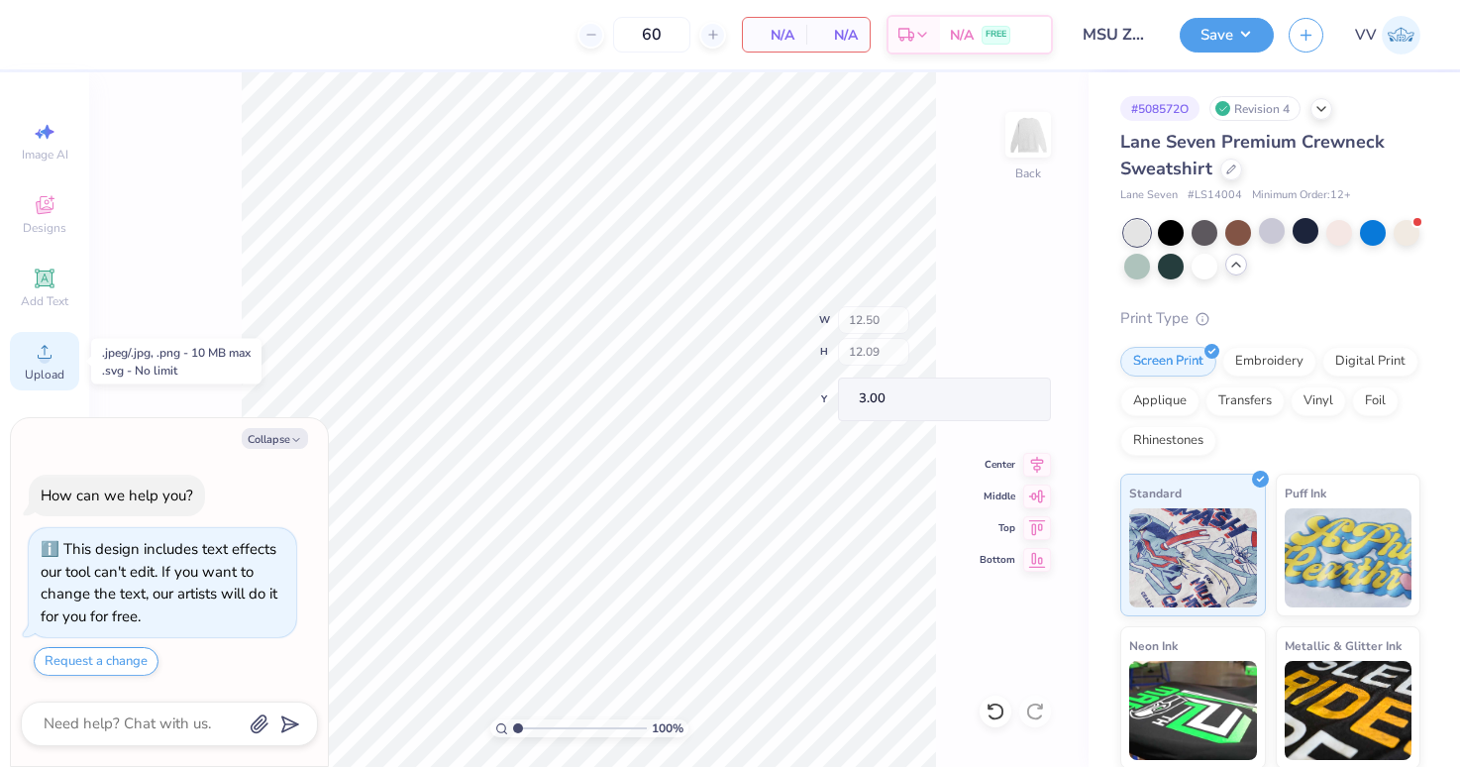
click at [36, 345] on icon at bounding box center [45, 352] width 24 height 24
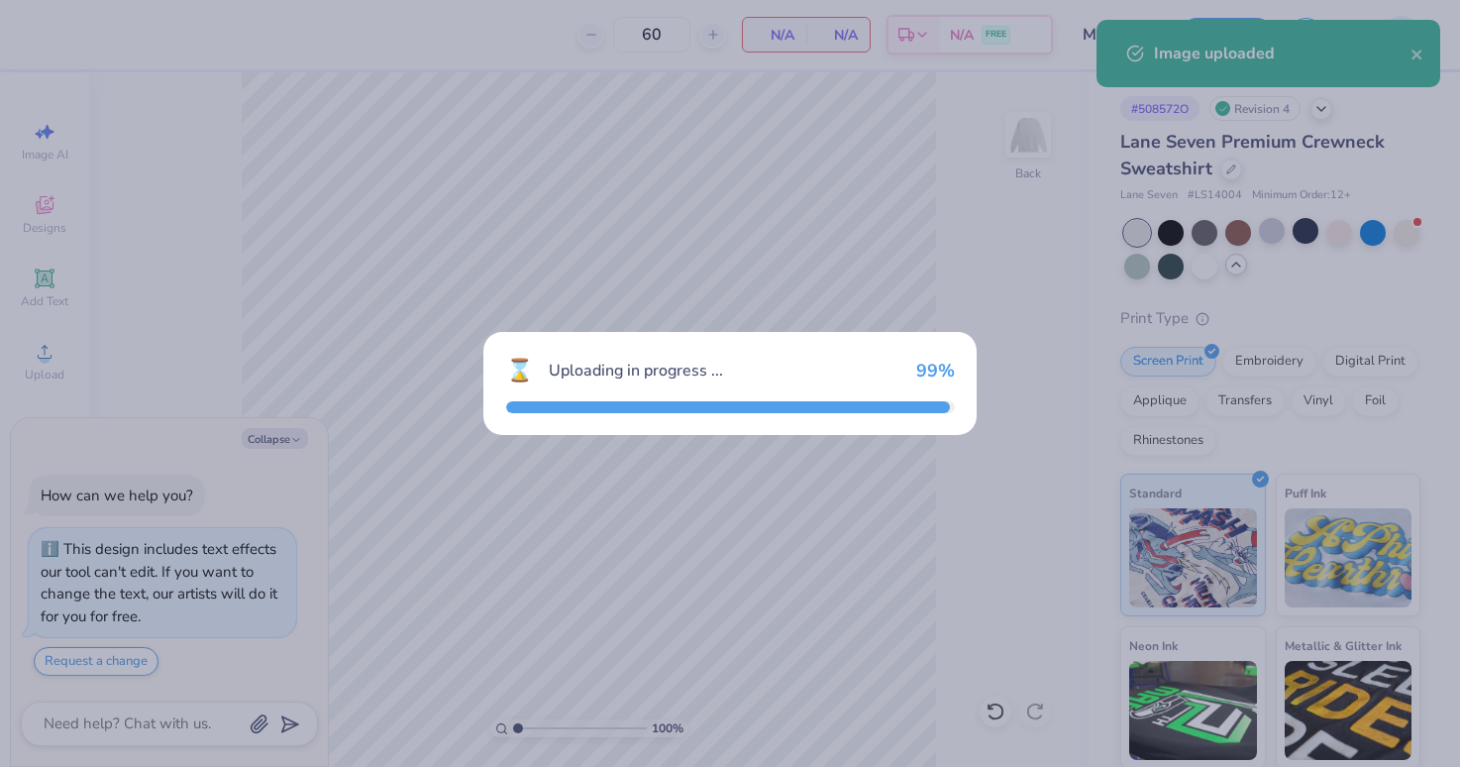
type textarea "x"
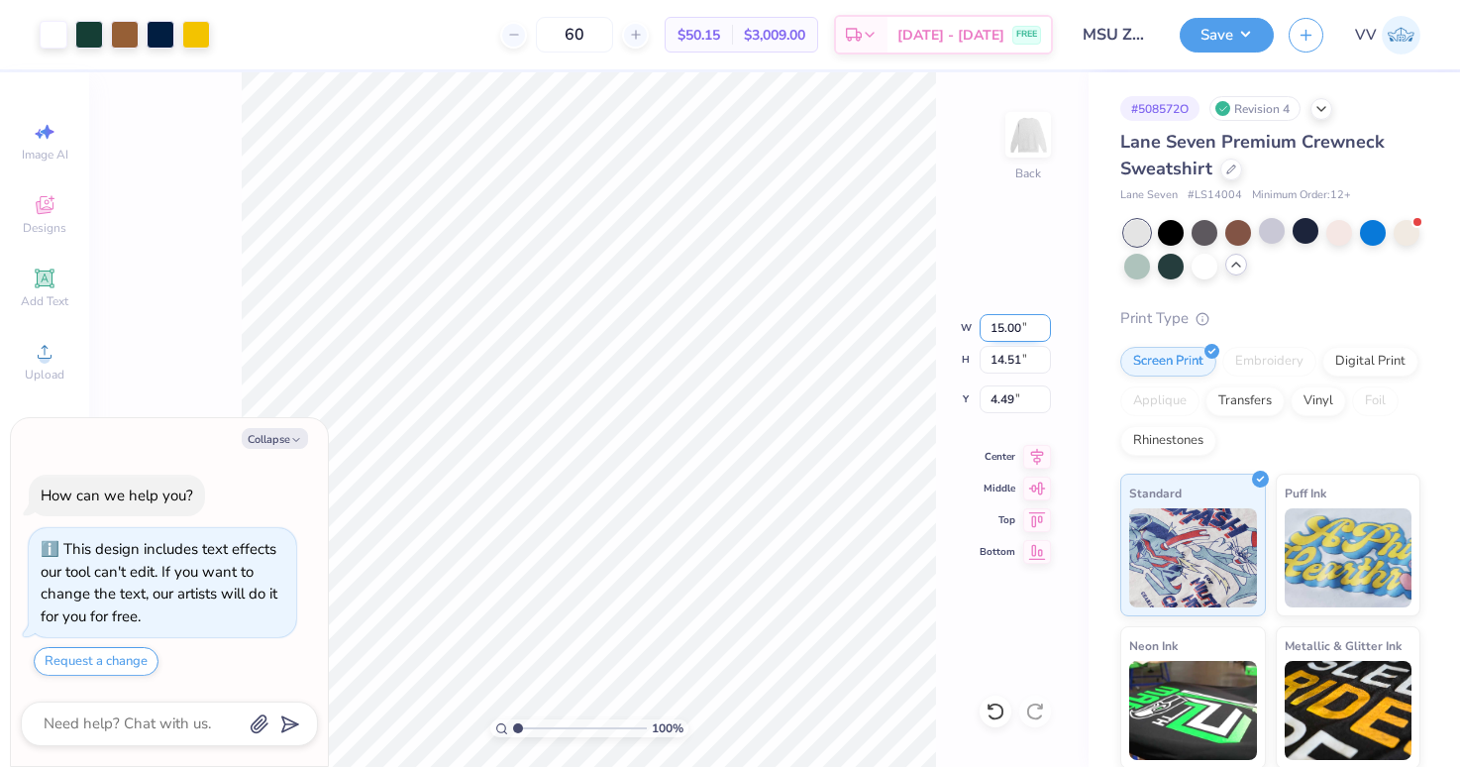
click at [996, 326] on input "15.00" at bounding box center [1015, 328] width 71 height 28
type input "12.5"
type textarea "x"
type input "12.50"
type input "12.09"
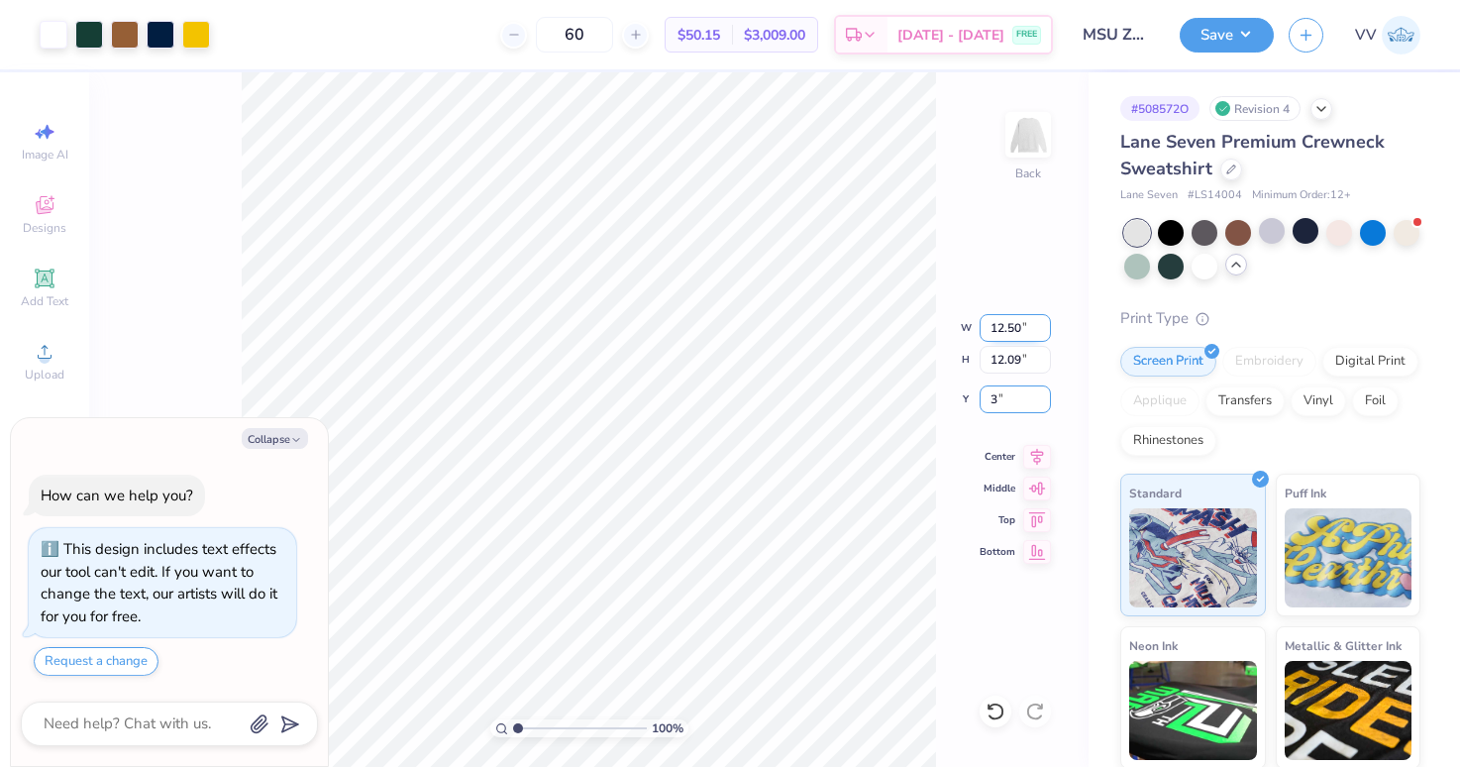
type input "3"
type textarea "x"
type input "3.00"
click at [1224, 31] on button "Save" at bounding box center [1227, 32] width 94 height 35
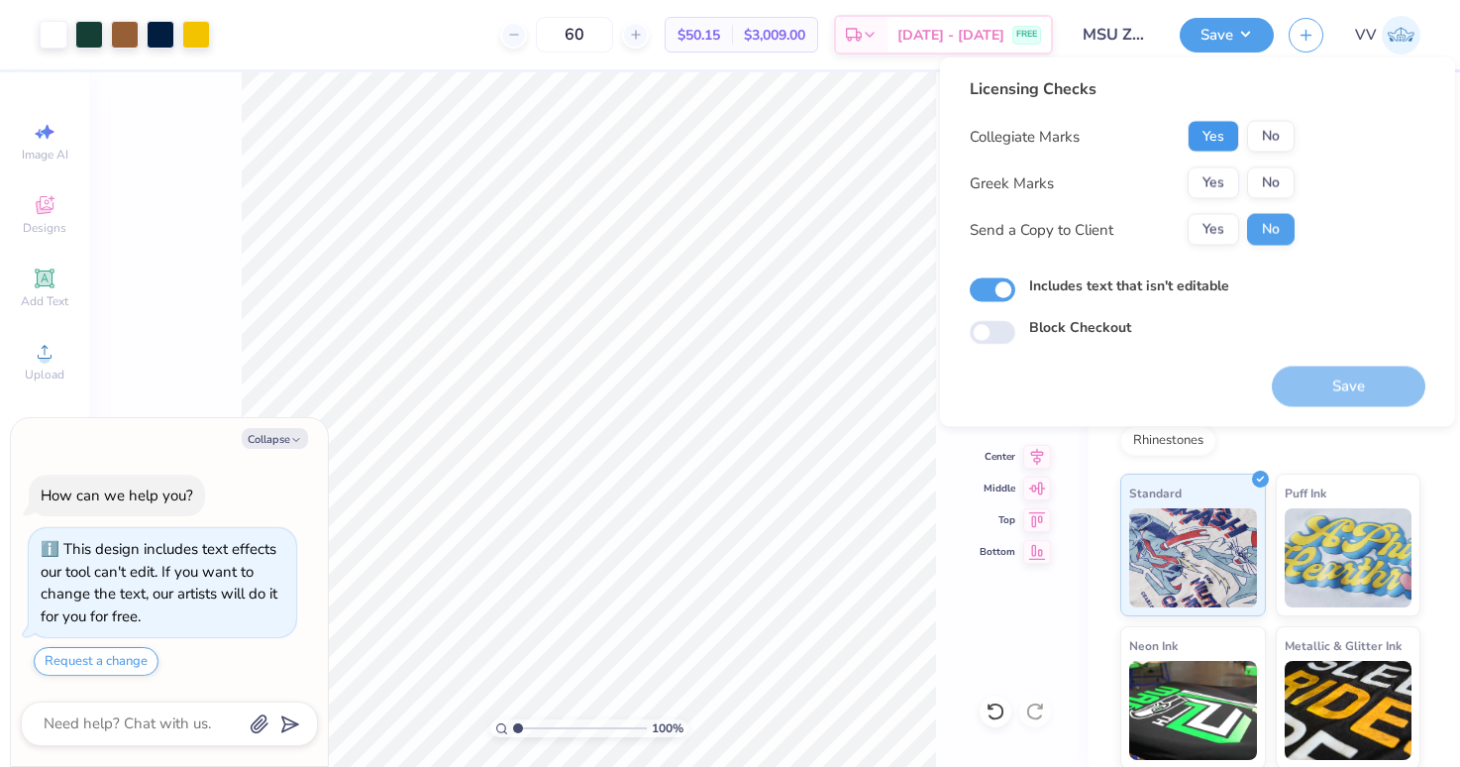
click at [1207, 136] on button "Yes" at bounding box center [1213, 137] width 52 height 32
click at [1211, 185] on button "Yes" at bounding box center [1213, 183] width 52 height 32
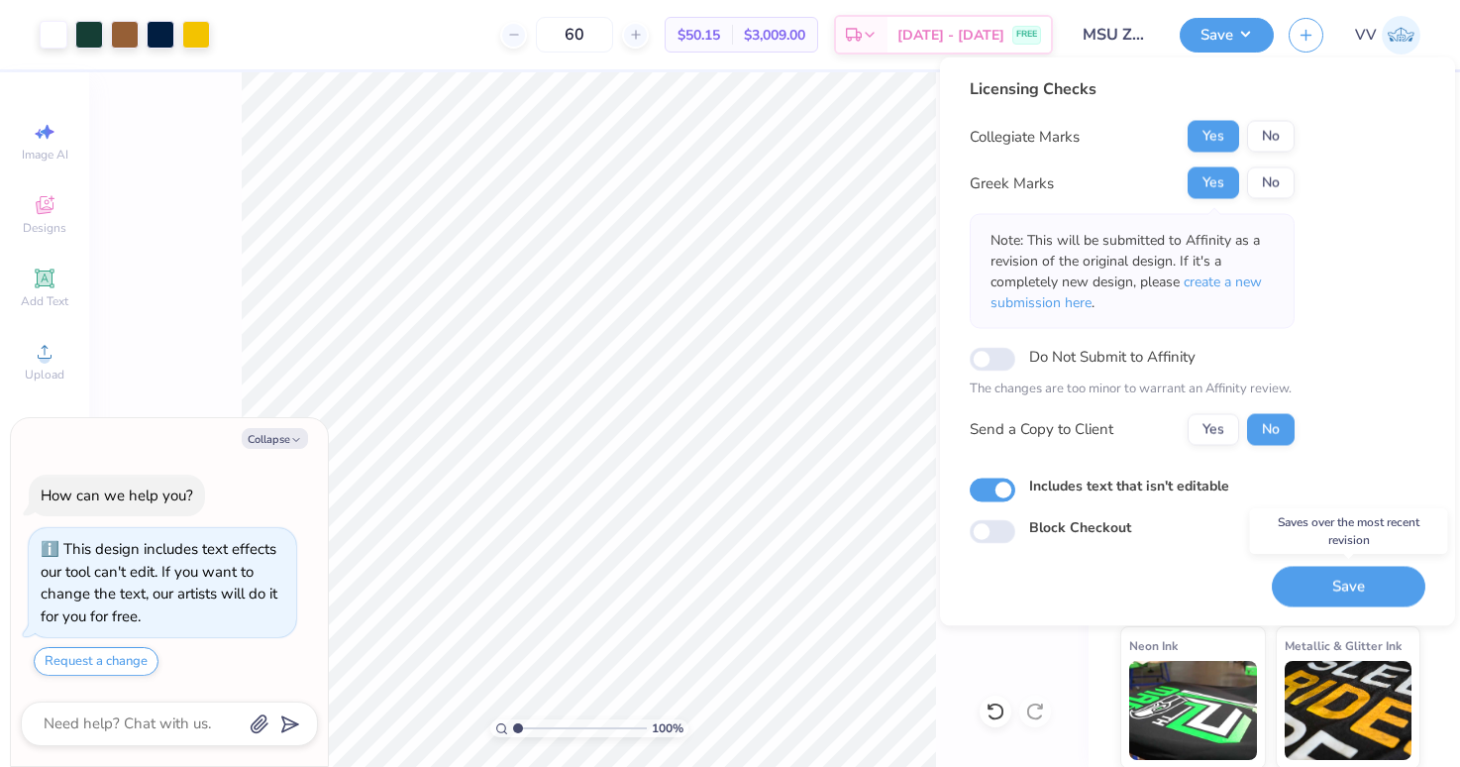
click at [1337, 572] on button "Save" at bounding box center [1349, 586] width 154 height 41
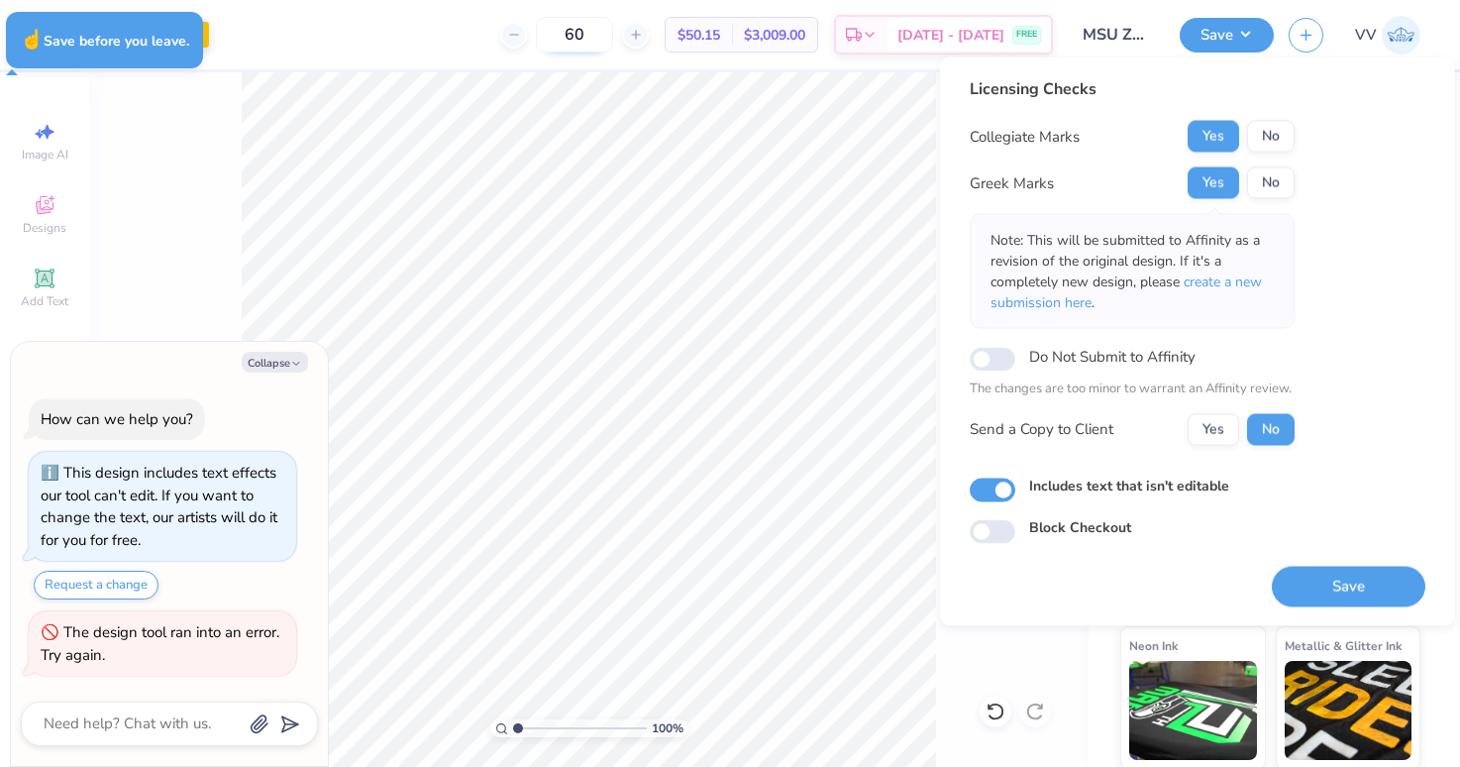
type textarea "x"
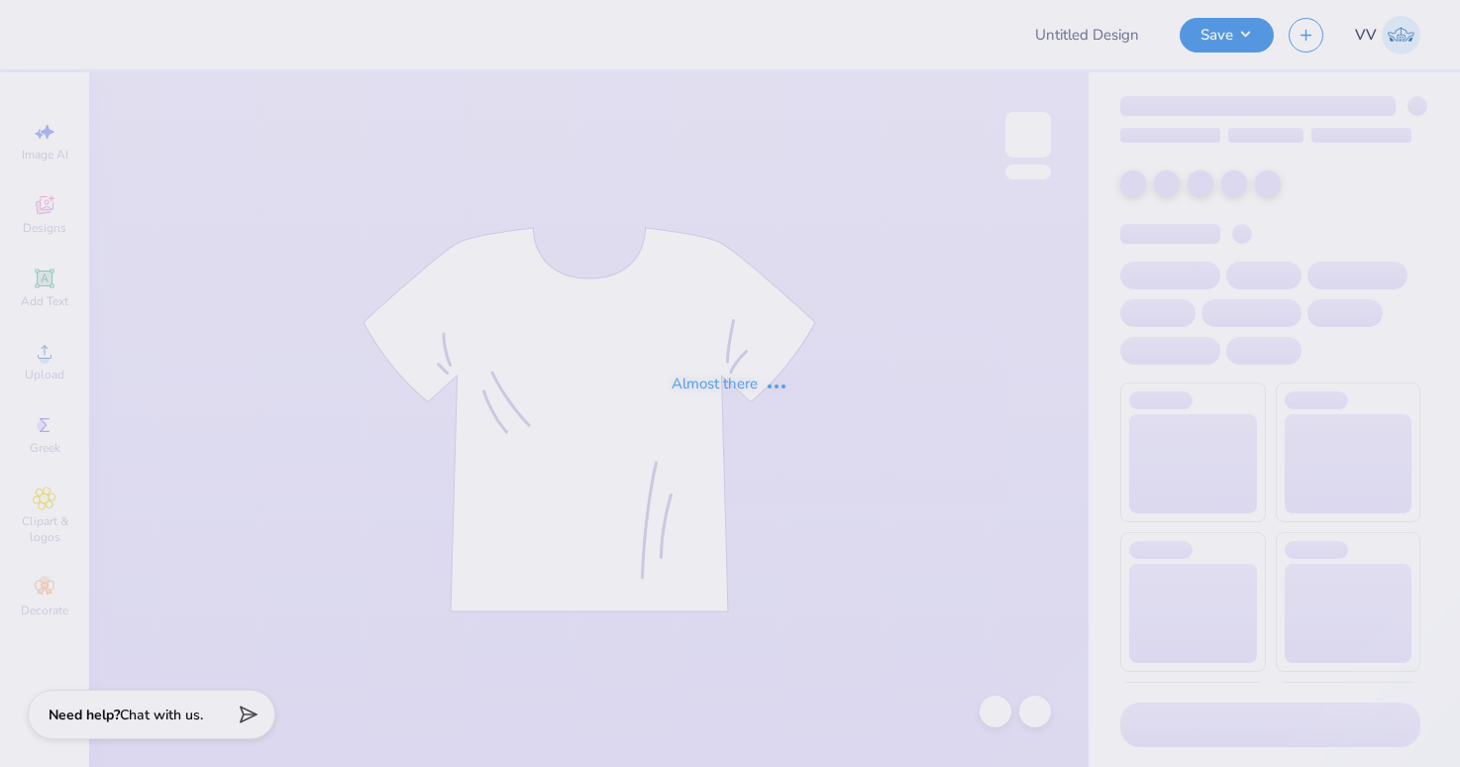
type input "MSU ZETA Gameday Drop"
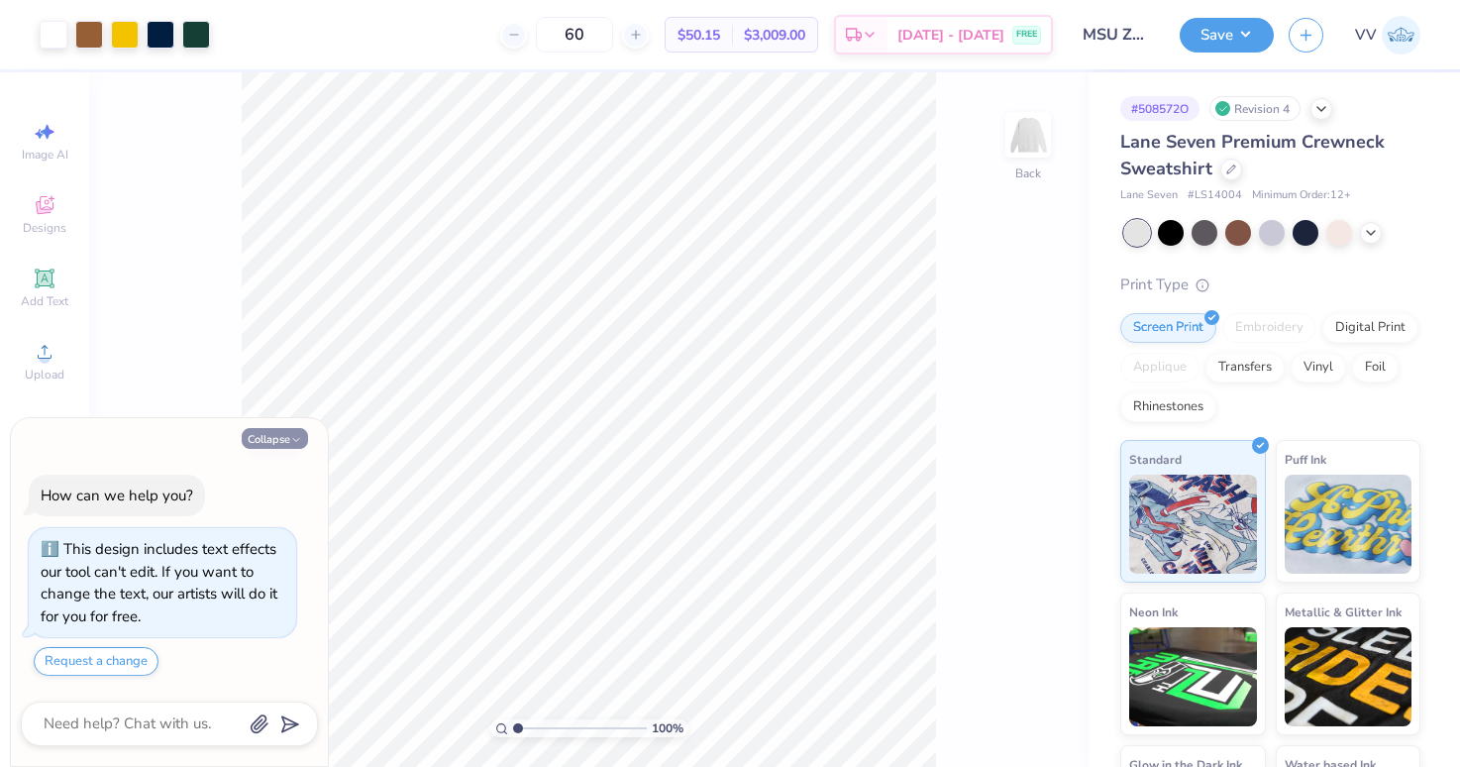
click at [300, 441] on icon "button" at bounding box center [296, 440] width 12 height 12
type textarea "x"
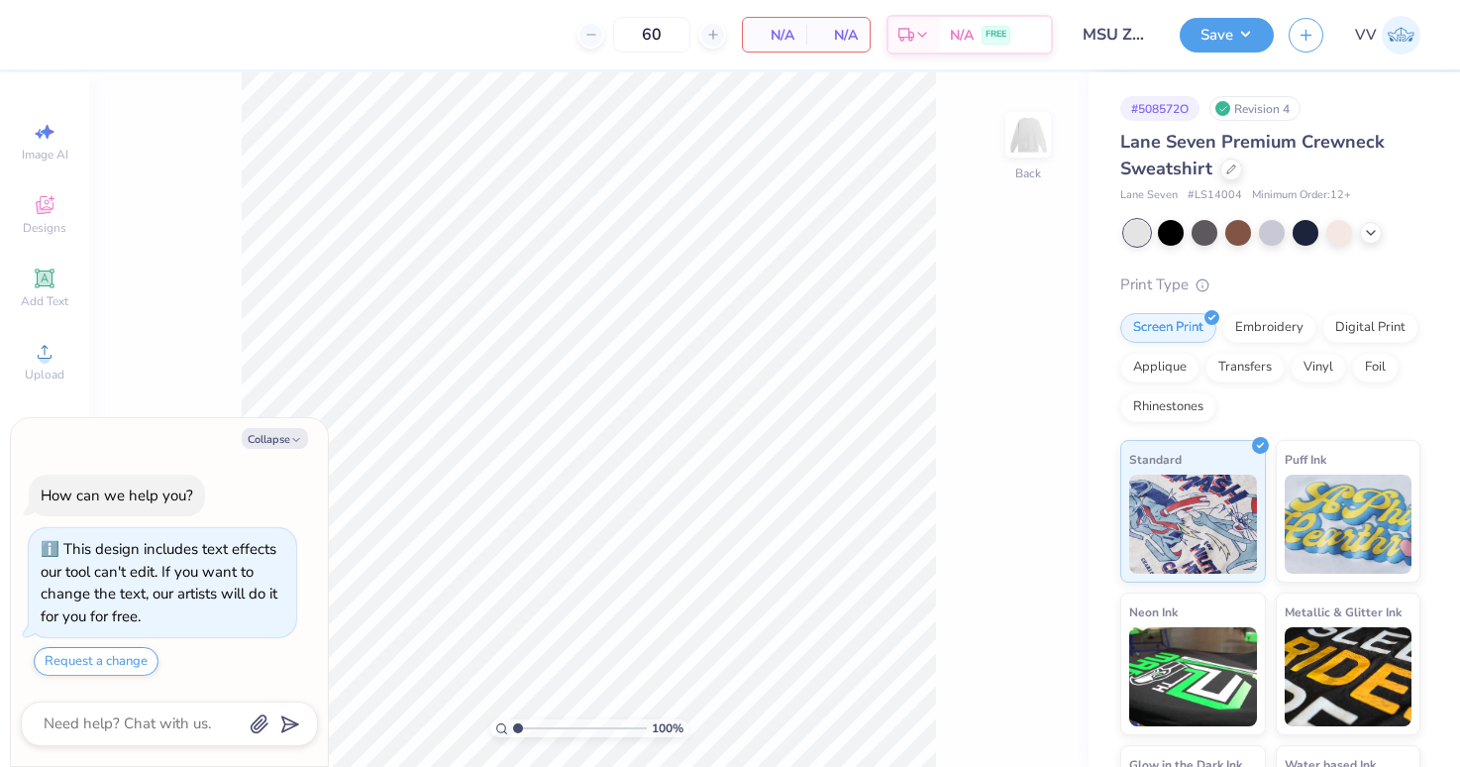
type textarea "x"
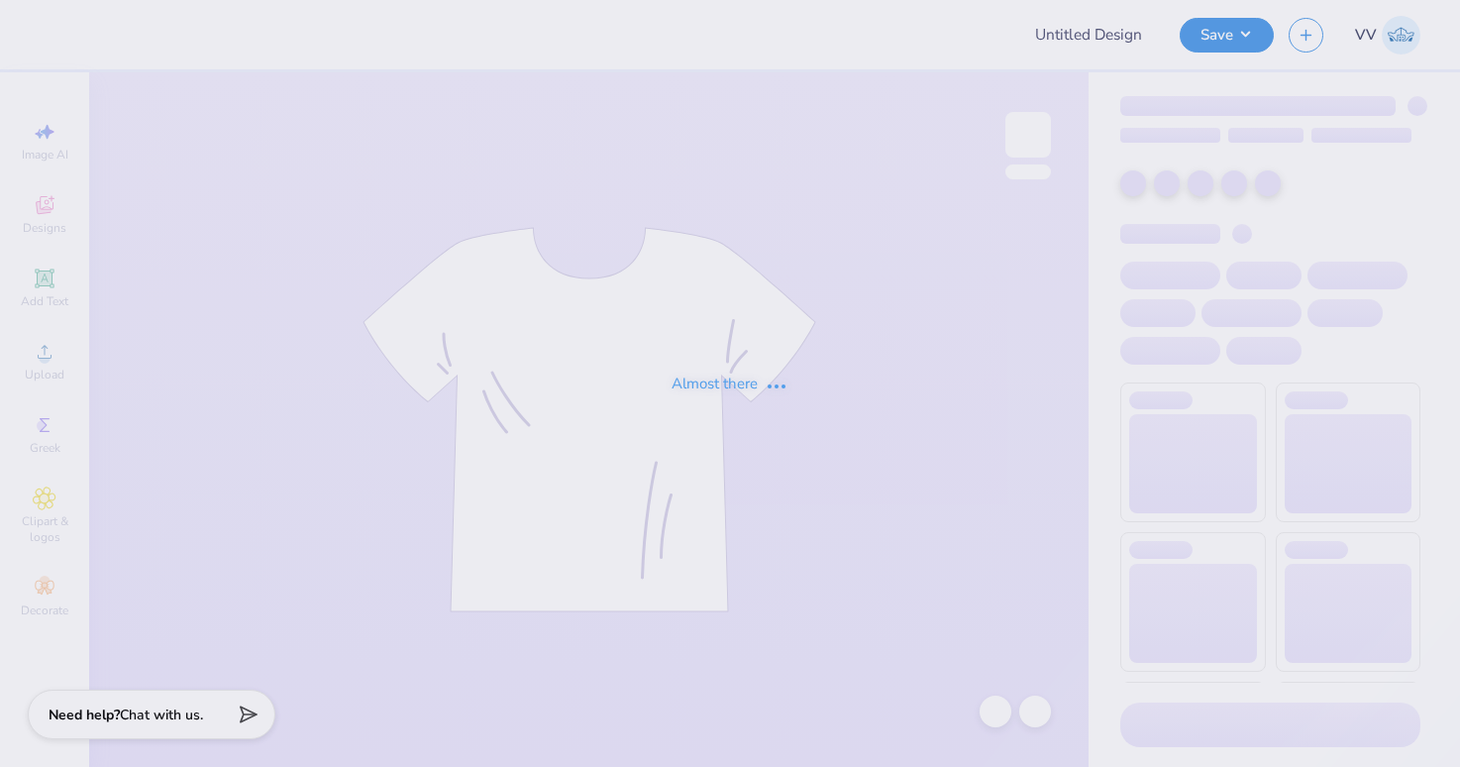
type input "MSU ZETA Gameday Drop"
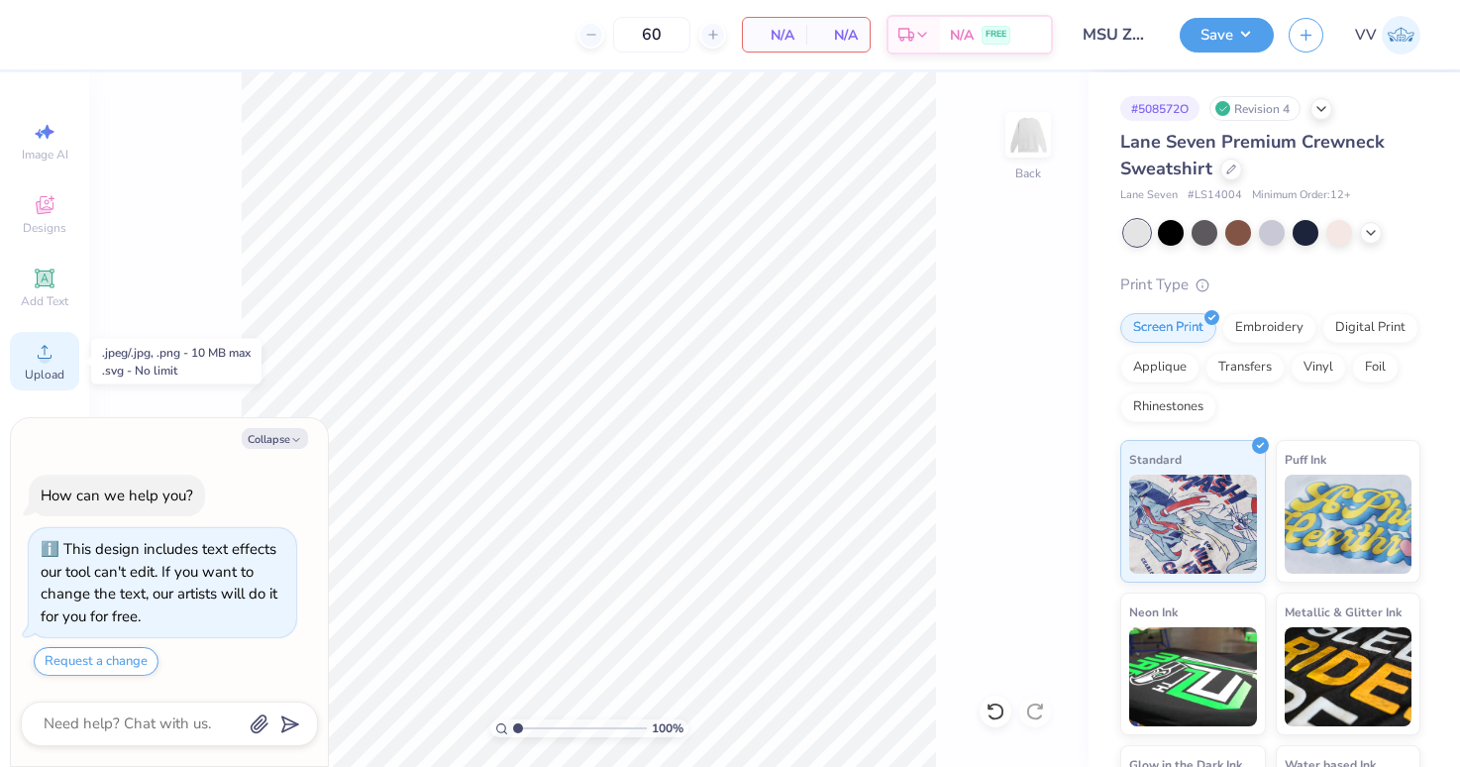
click at [35, 366] on span "Upload" at bounding box center [45, 374] width 40 height 16
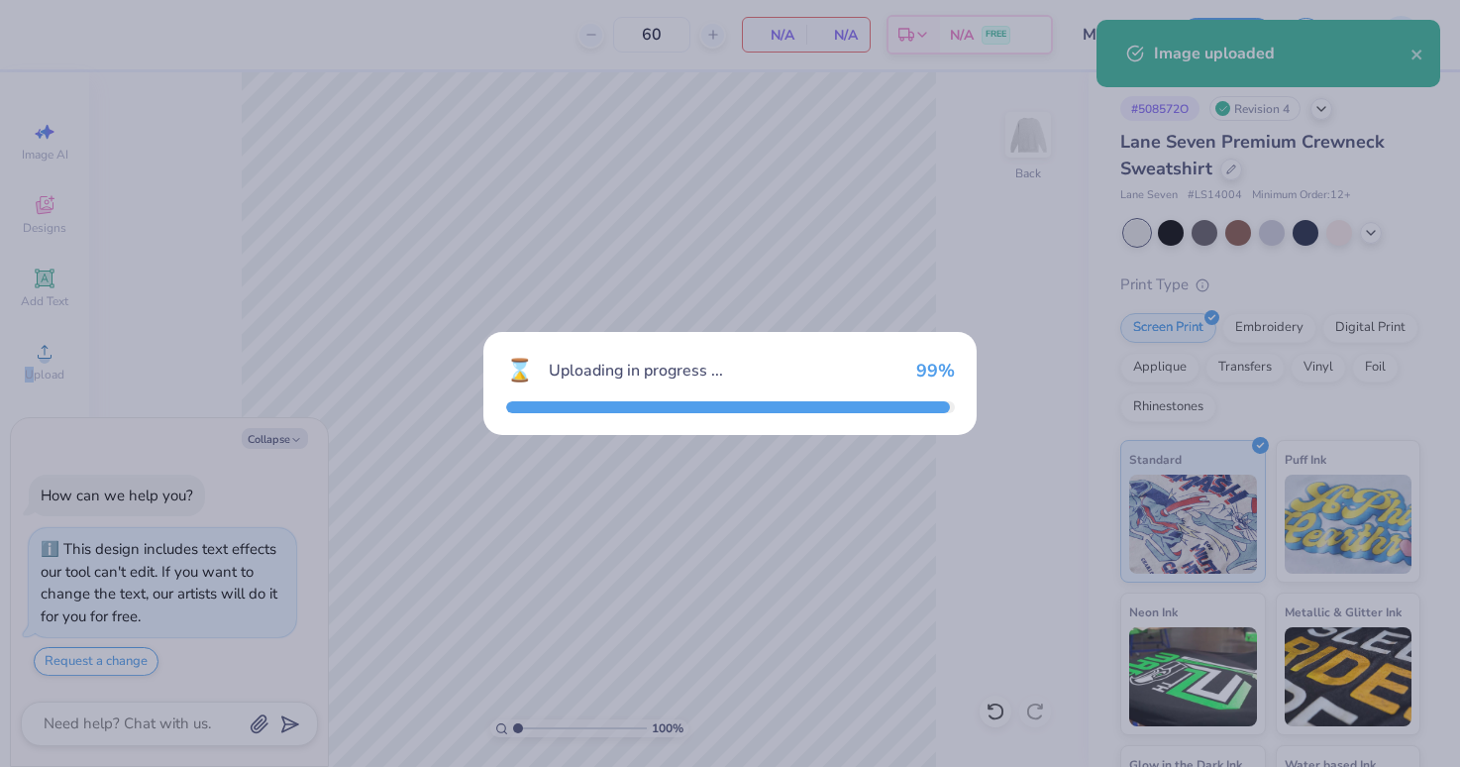
type textarea "x"
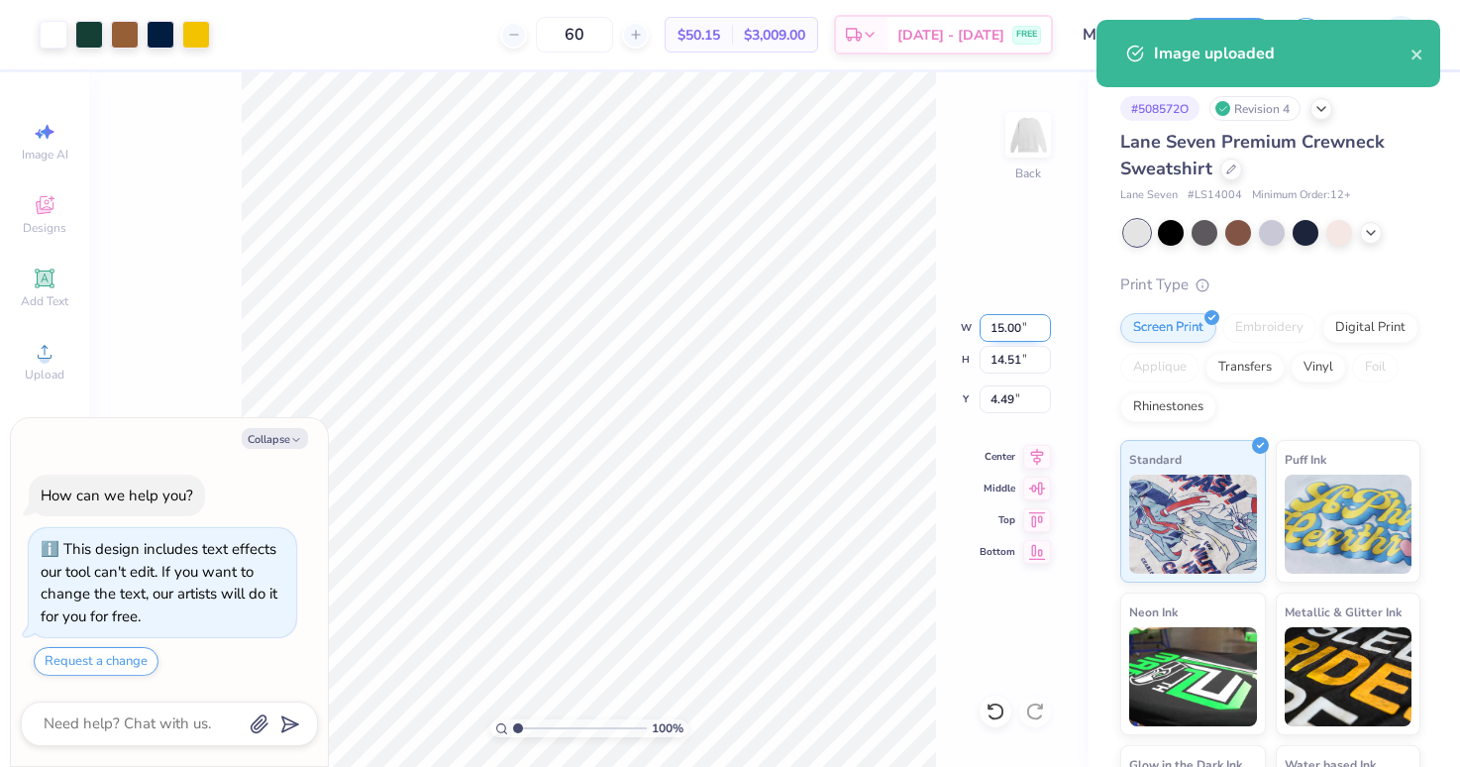
click at [1011, 327] on input "15.00" at bounding box center [1015, 328] width 71 height 28
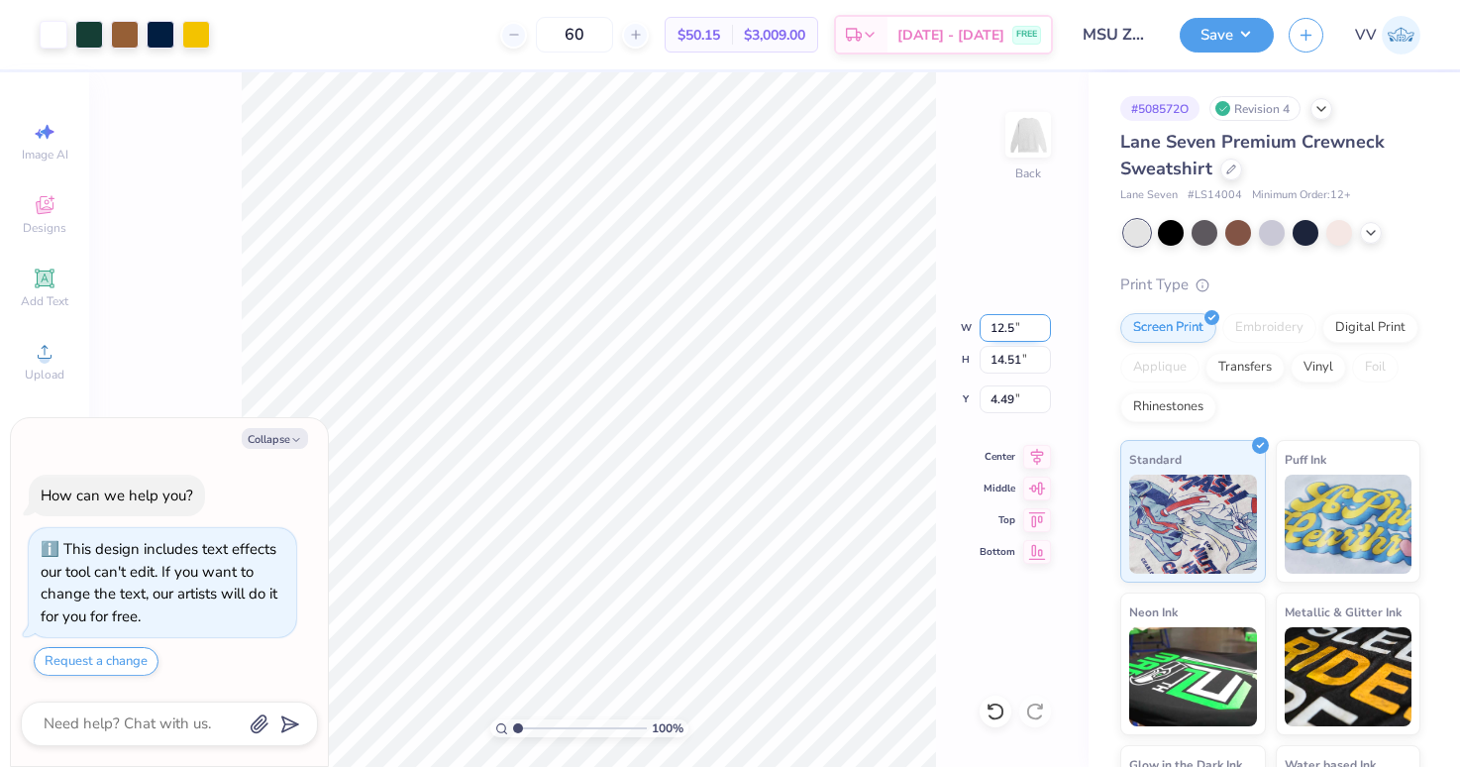
type input "12.5"
type textarea "x"
type input "12.50"
type input "12.09"
type input "3"
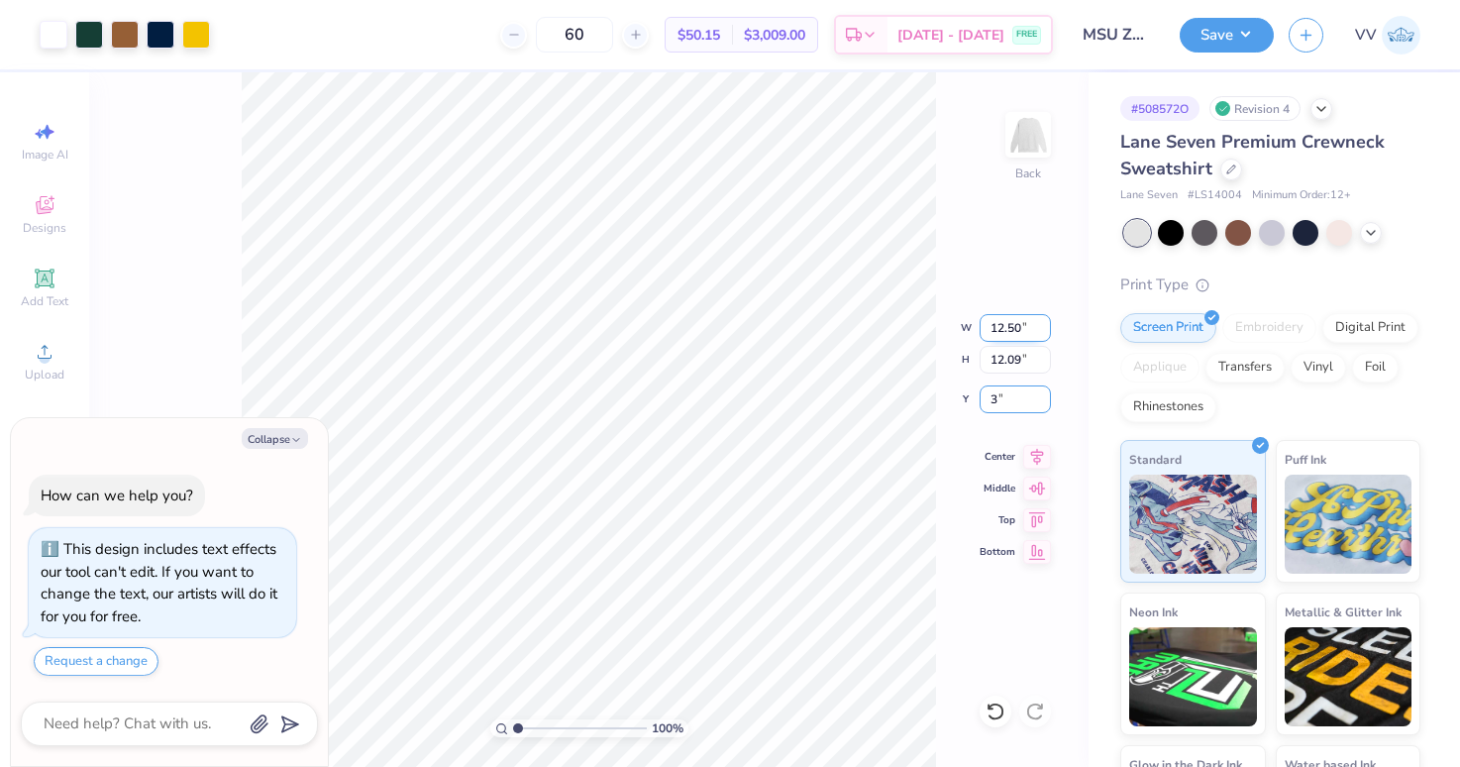
type textarea "x"
type input "3.00"
click at [1227, 49] on button "Save" at bounding box center [1227, 32] width 94 height 35
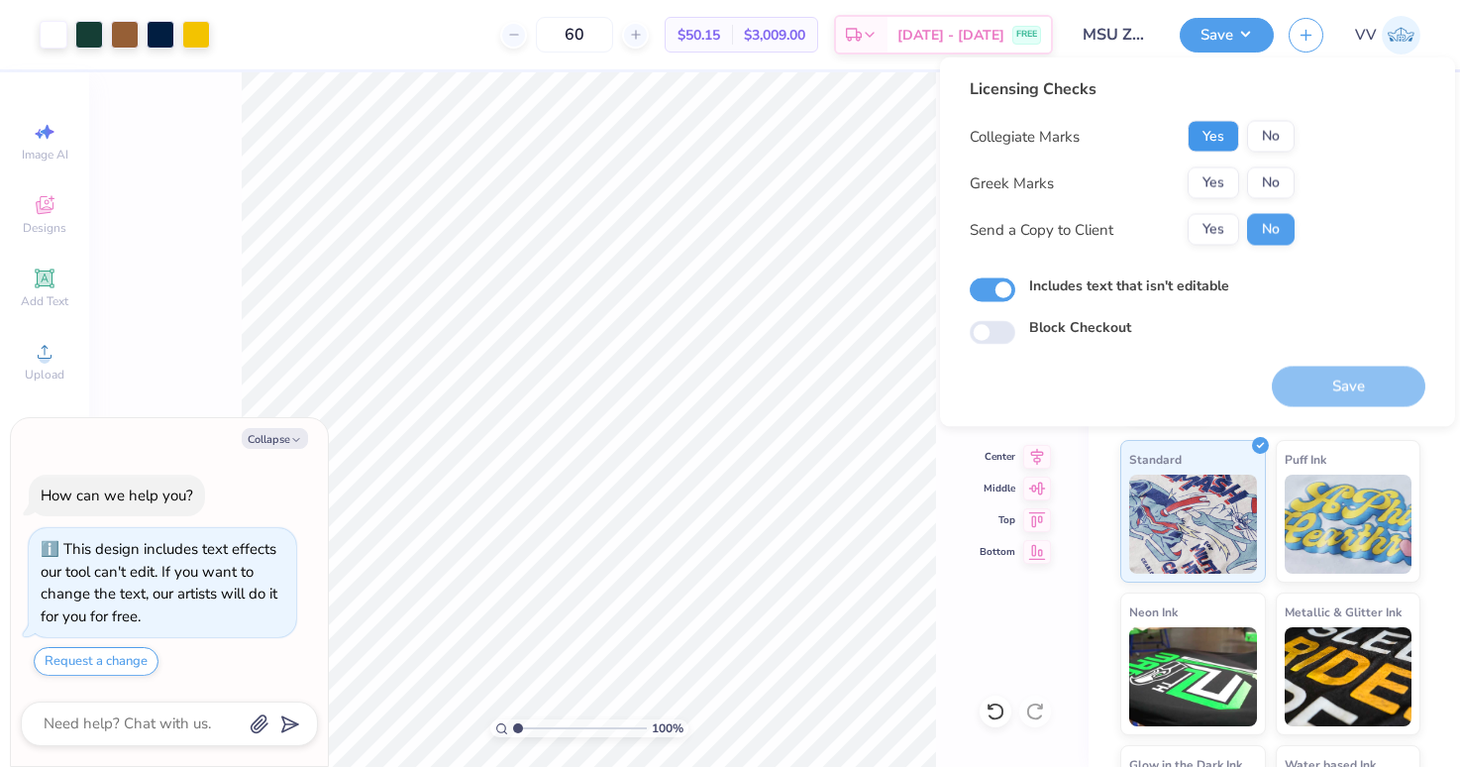
click at [1211, 133] on button "Yes" at bounding box center [1213, 137] width 52 height 32
click at [1207, 175] on button "Yes" at bounding box center [1213, 183] width 52 height 32
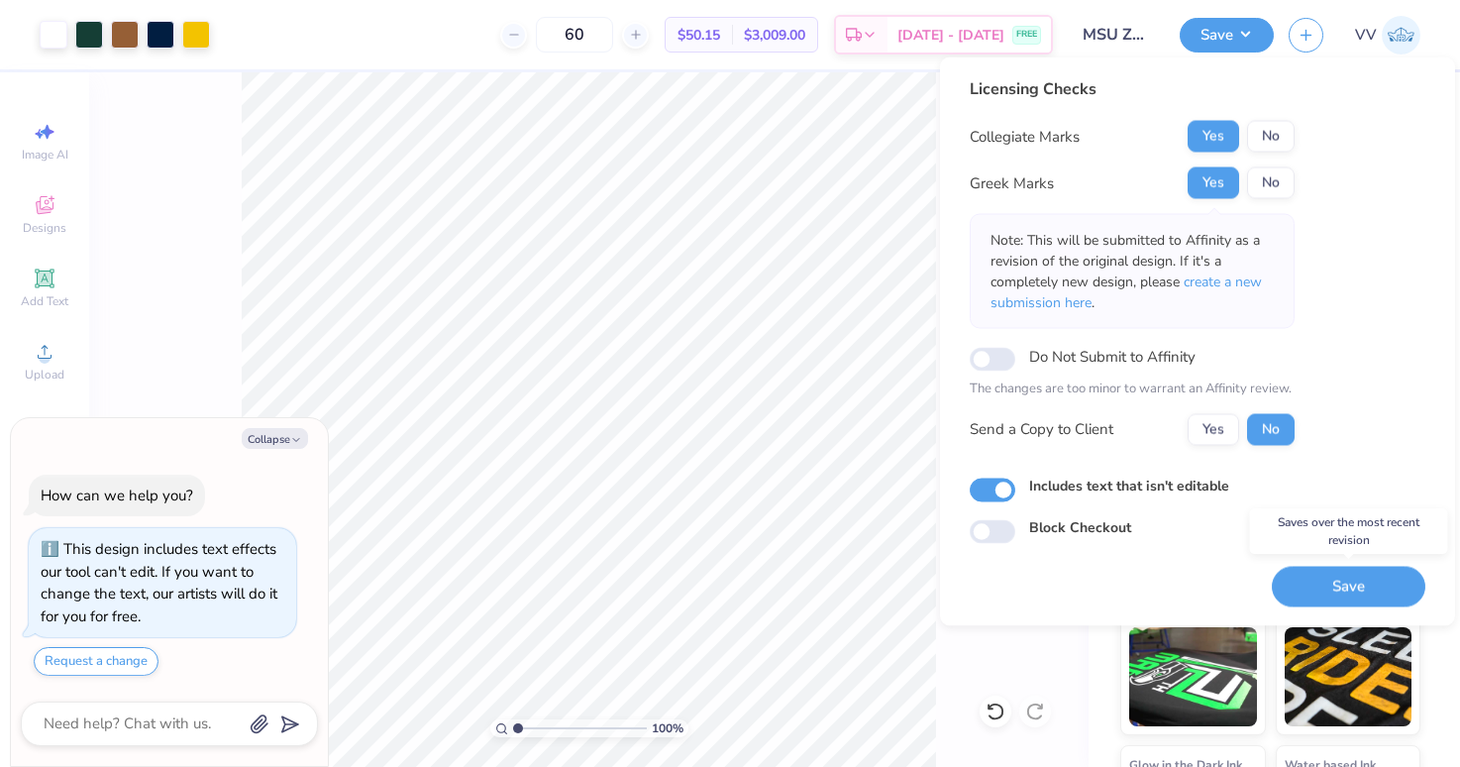
click at [1344, 586] on button "Save" at bounding box center [1349, 586] width 154 height 41
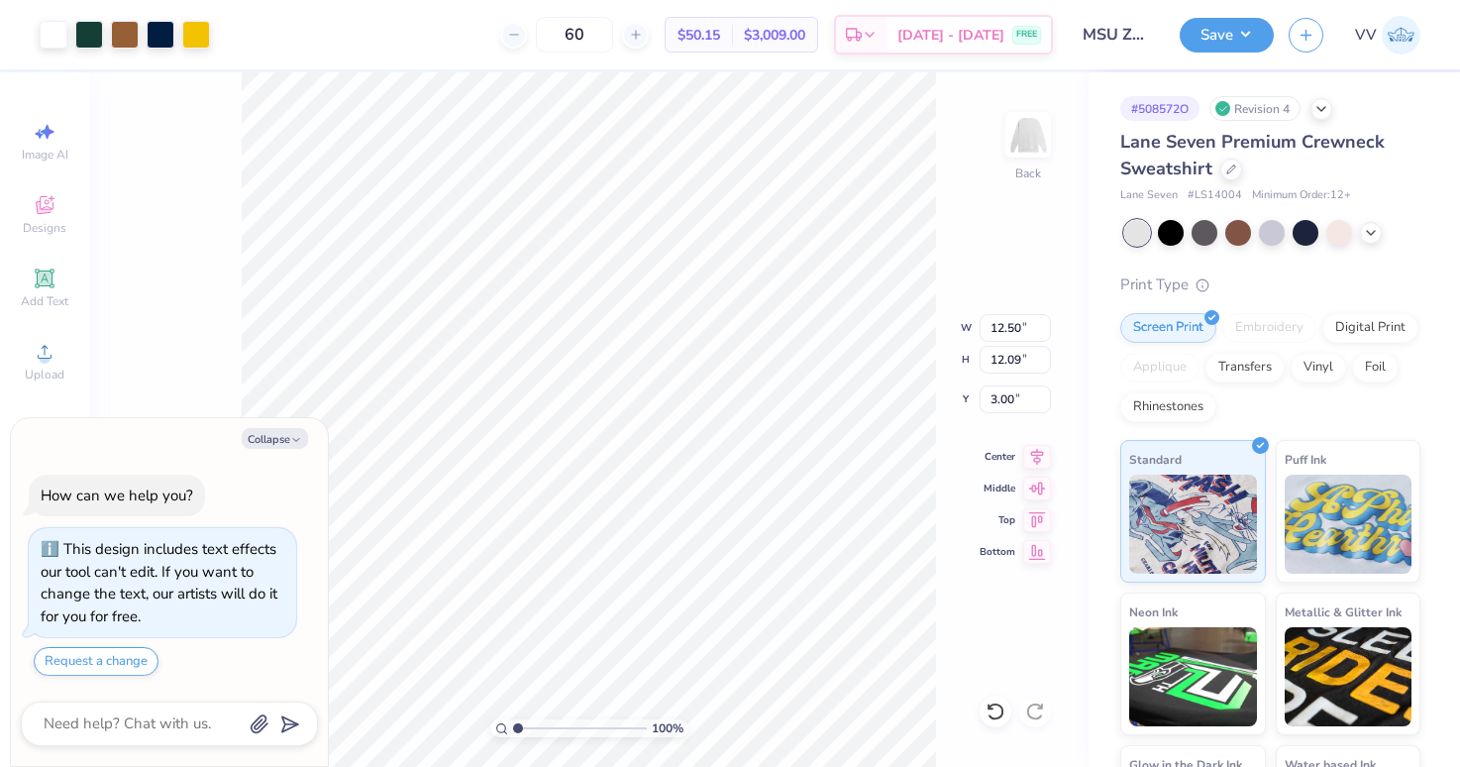
type textarea "x"
